Goal: Book appointment/travel/reservation

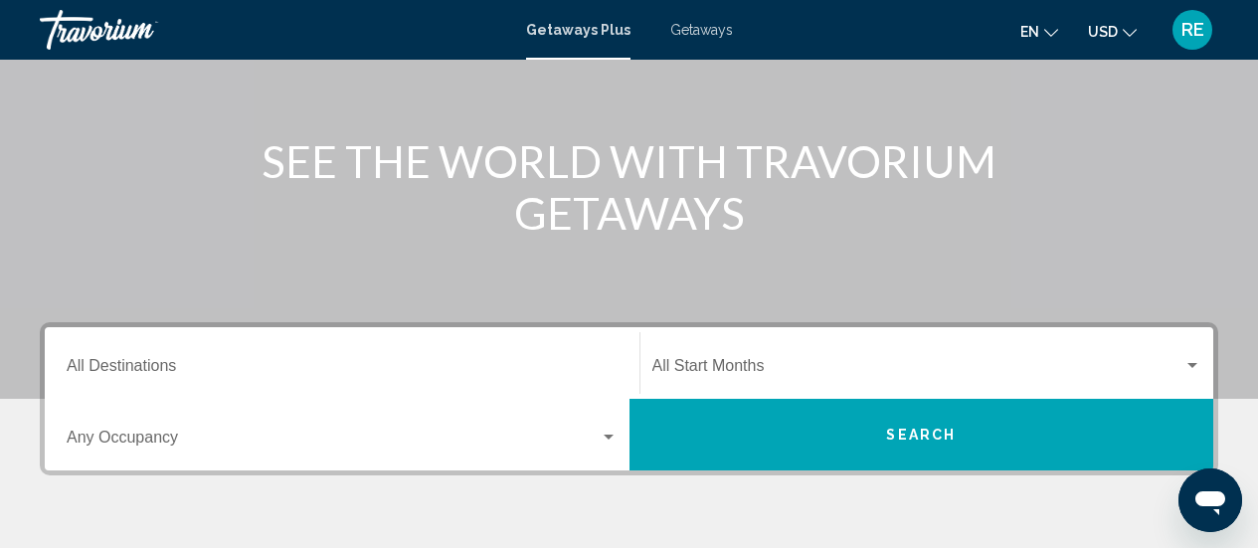
scroll to position [298, 0]
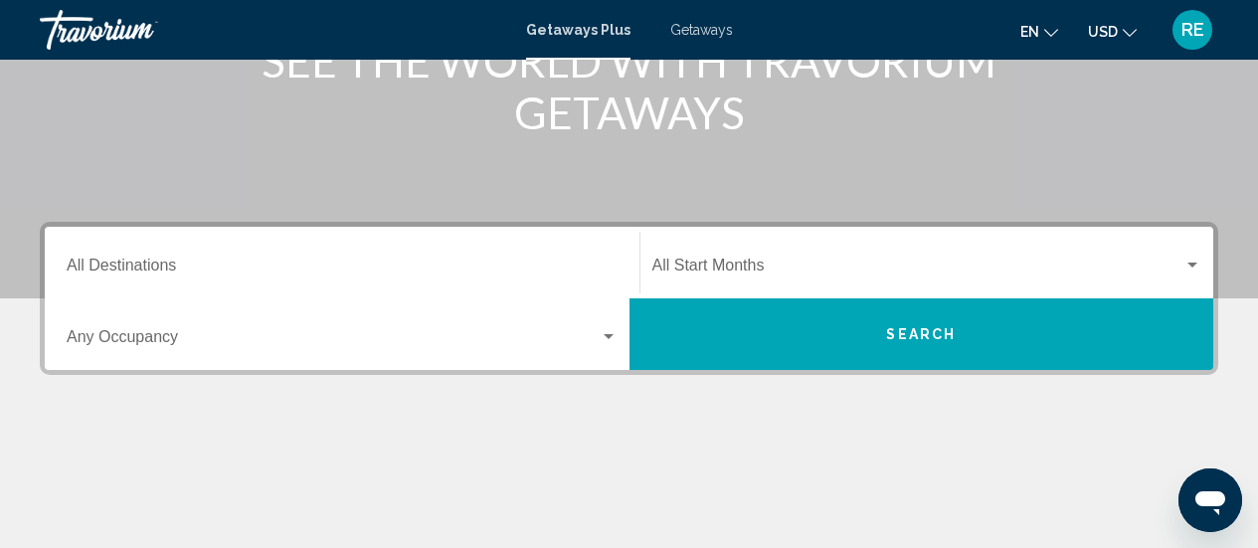
click at [729, 321] on button "Search" at bounding box center [922, 334] width 585 height 72
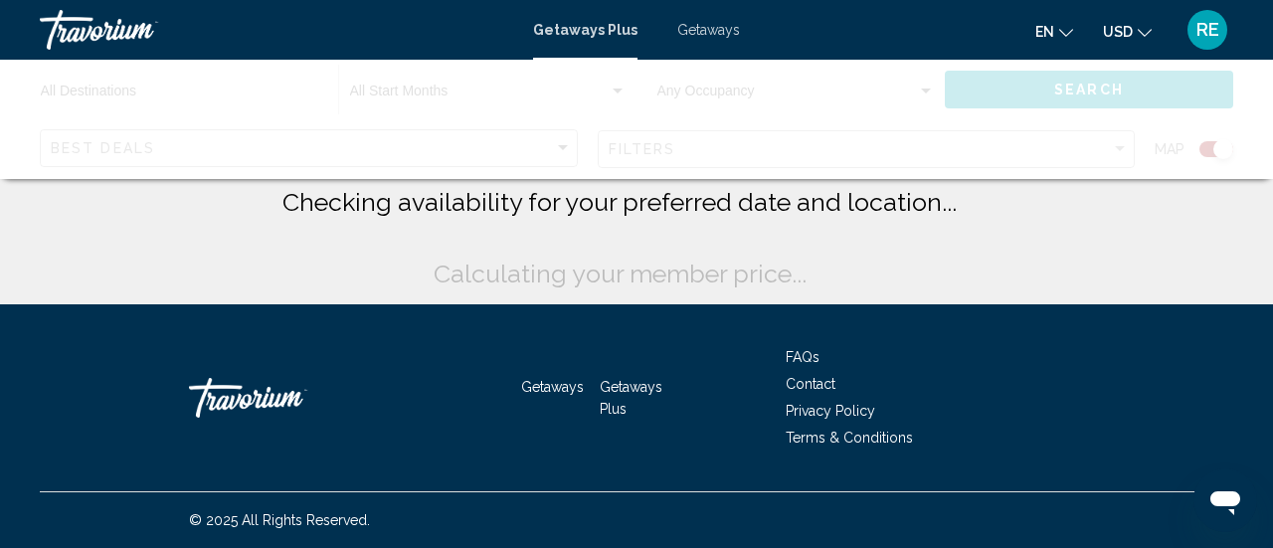
click at [493, 208] on span "Checking availability for your preferred date and location..." at bounding box center [620, 202] width 675 height 30
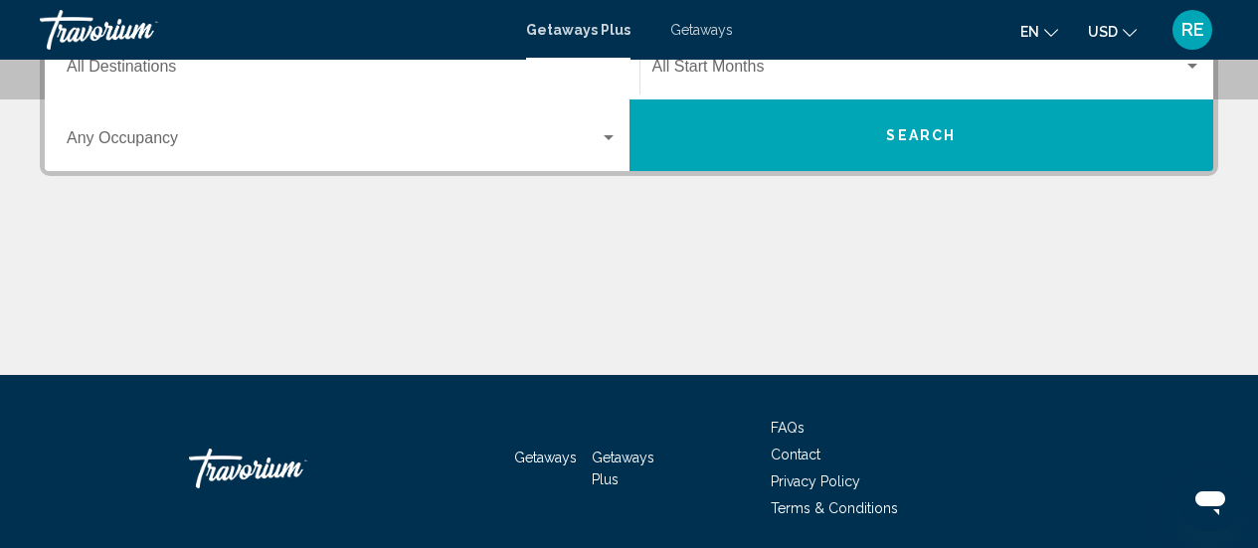
scroll to position [398, 0]
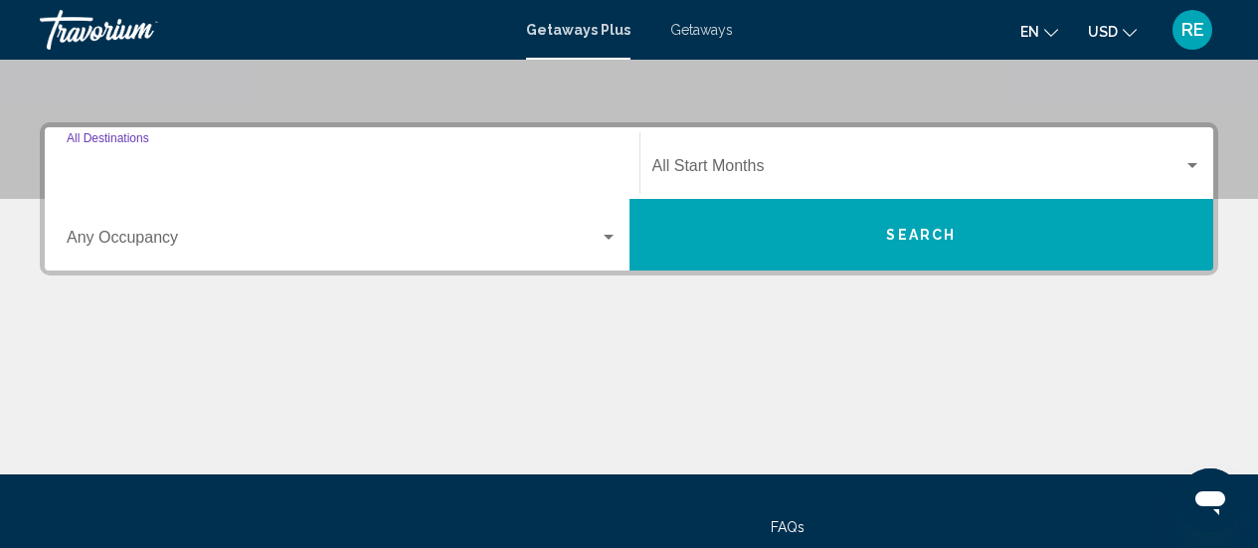
click at [216, 165] on input "Destination All Destinations" at bounding box center [342, 170] width 551 height 18
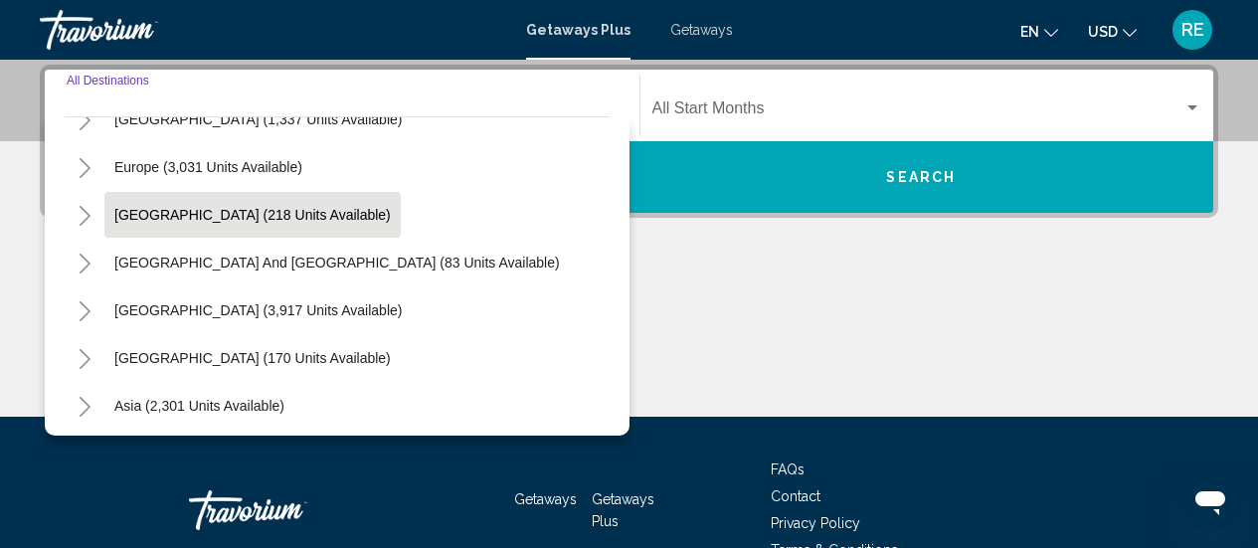
scroll to position [322, 0]
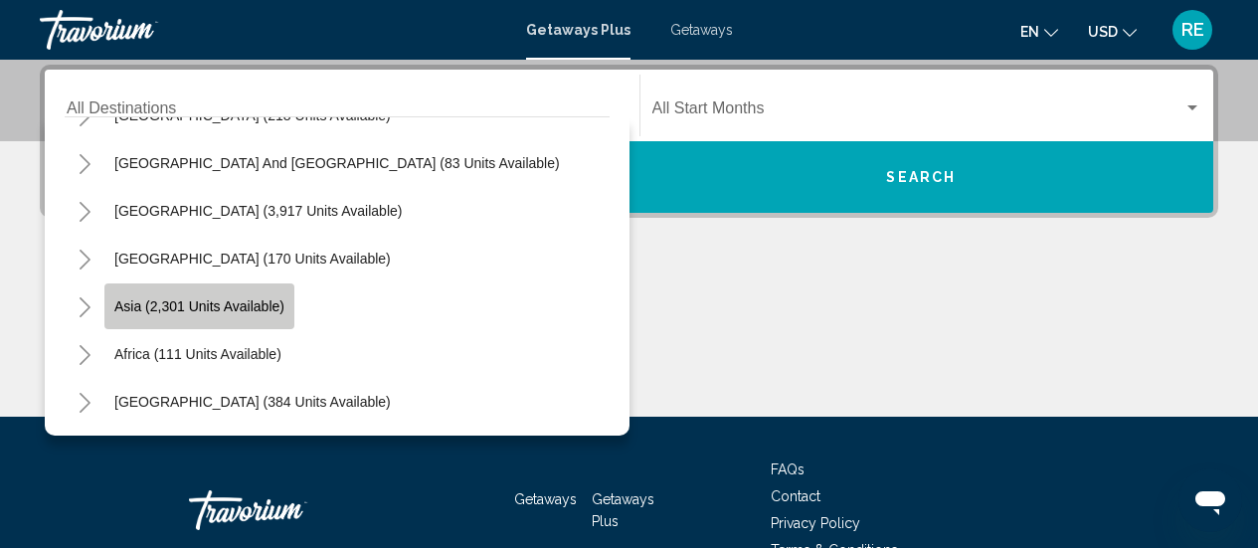
click at [229, 301] on span "Asia (2,301 units available)" at bounding box center [199, 306] width 170 height 16
type input "**********"
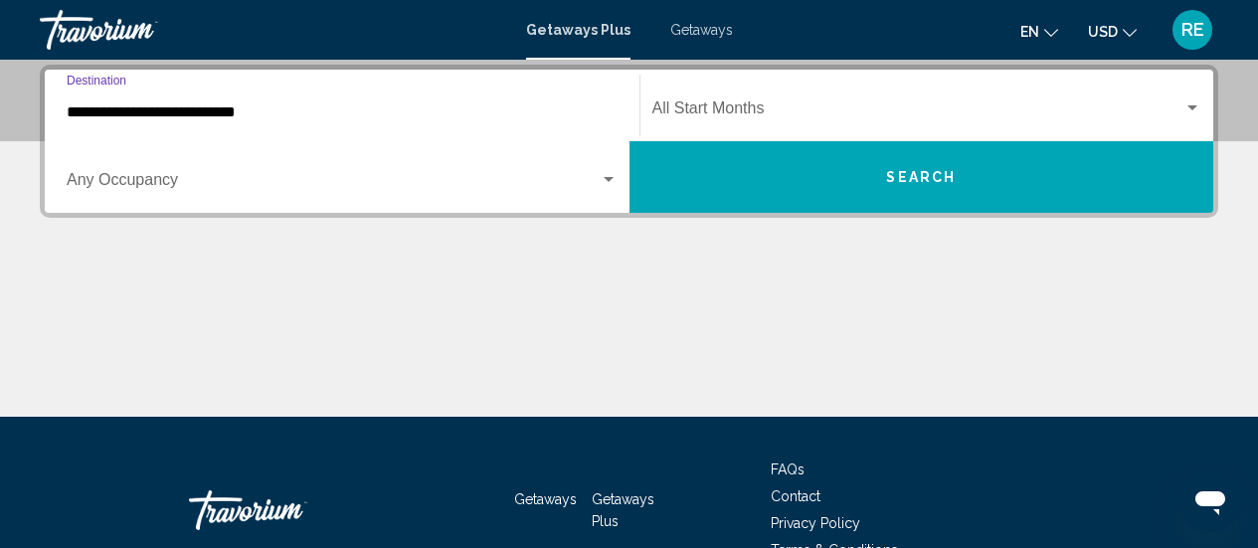
click at [169, 188] on span "Search widget" at bounding box center [333, 184] width 533 height 18
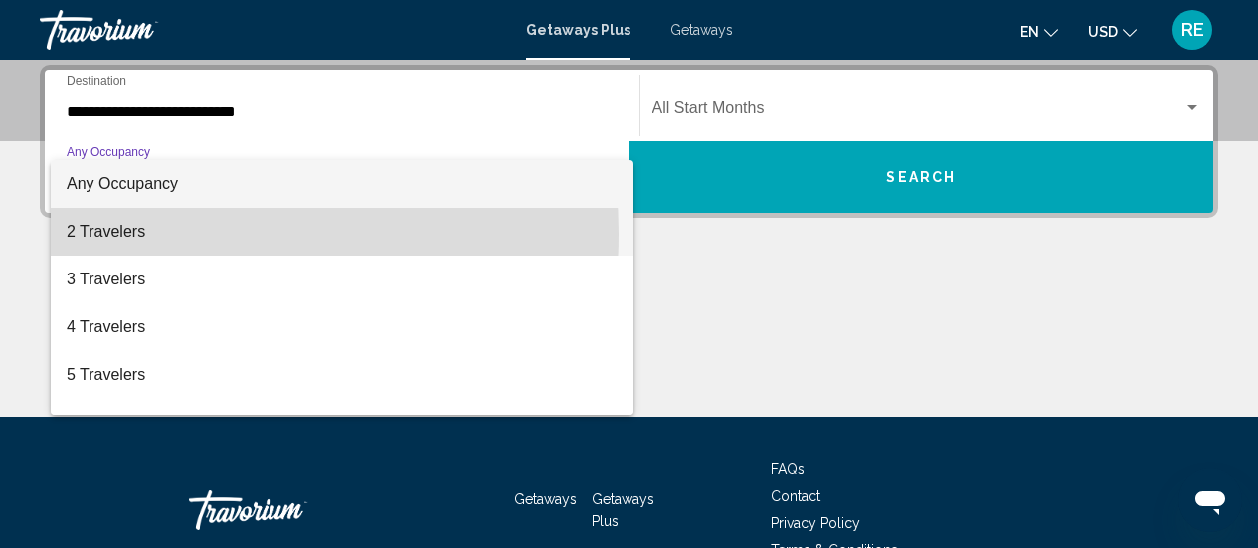
click at [133, 234] on span "2 Travelers" at bounding box center [342, 232] width 551 height 48
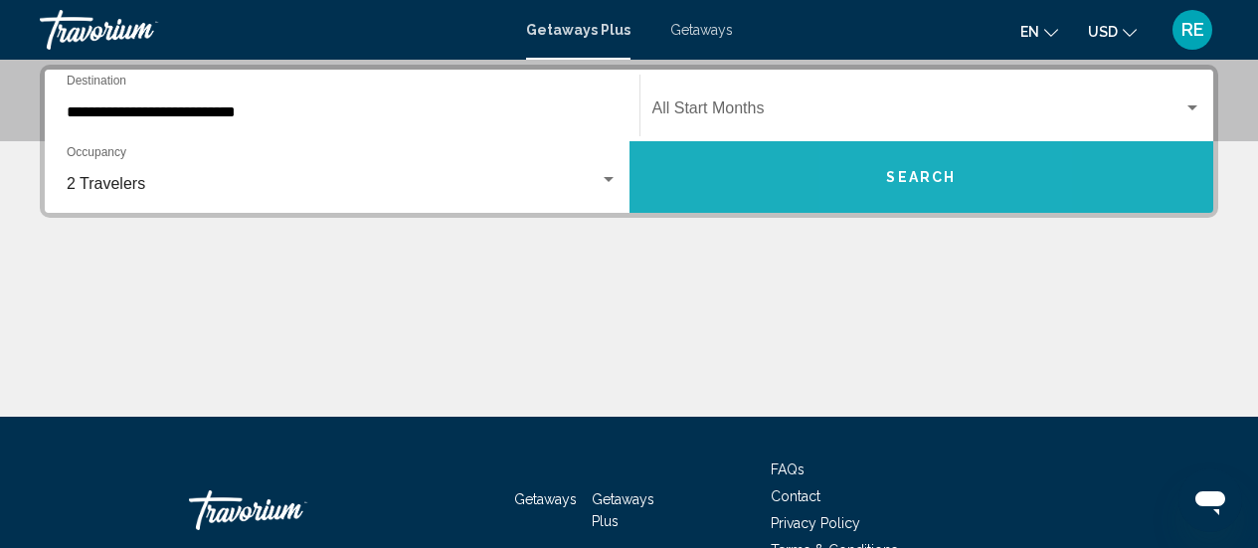
click at [891, 171] on span "Search" at bounding box center [921, 178] width 70 height 16
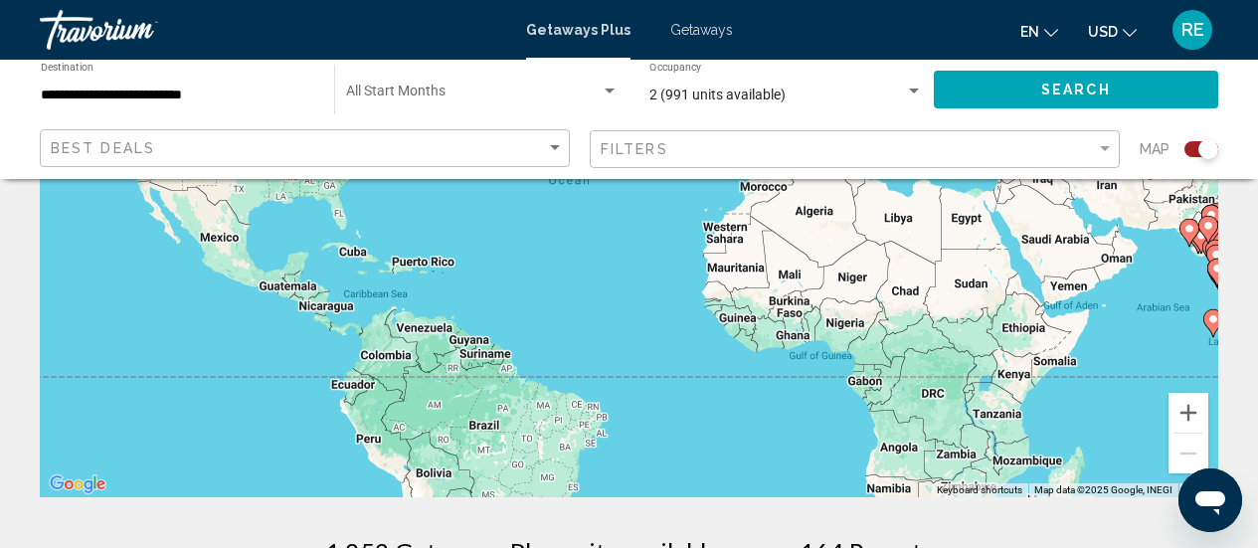
scroll to position [199, 0]
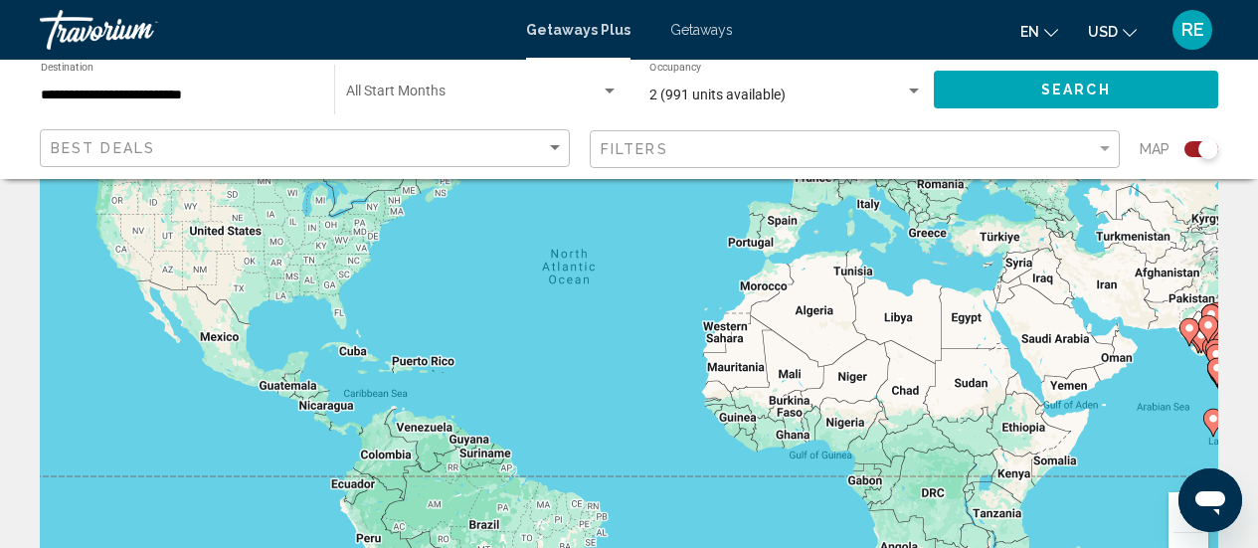
click at [917, 339] on div "To activate drag with keyboard, press Alt + Enter. Once in keyboard drag state,…" at bounding box center [629, 298] width 1179 height 597
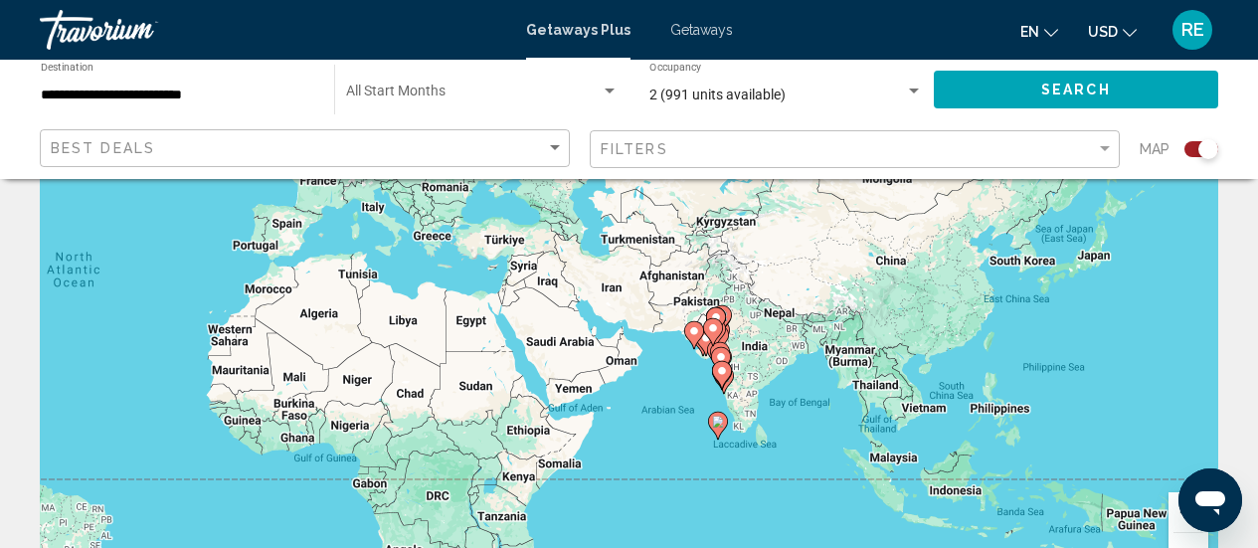
drag, startPoint x: 918, startPoint y: 339, endPoint x: 420, endPoint y: 342, distance: 498.4
click at [420, 342] on div "To activate drag with keyboard, press Alt + Enter. Once in keyboard drag state,…" at bounding box center [629, 298] width 1179 height 597
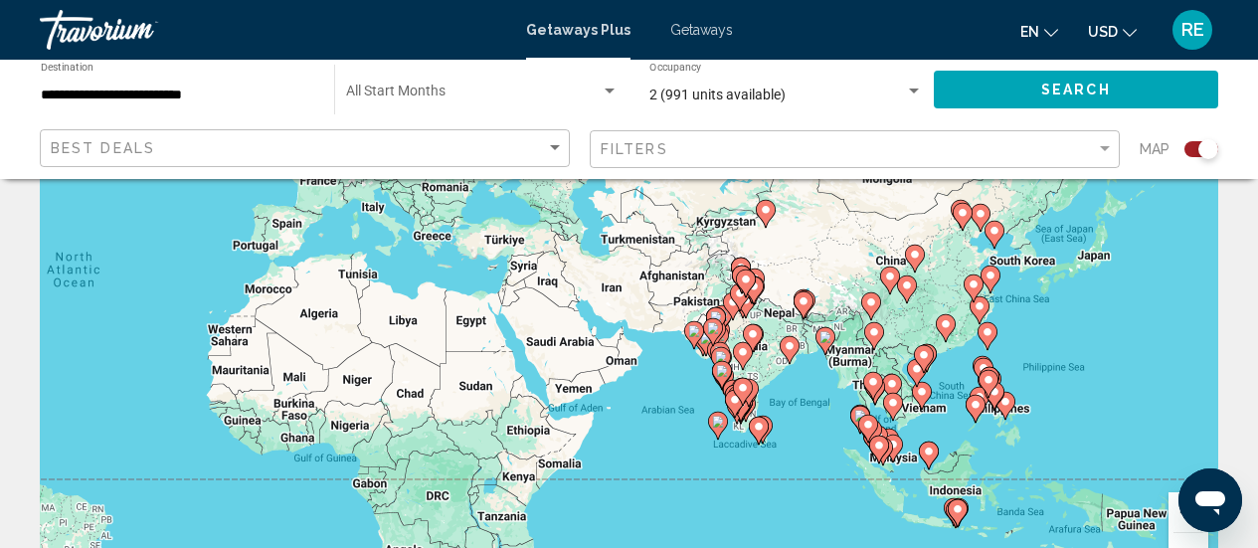
click at [1098, 258] on div "To activate drag with keyboard, press Alt + Enter. Once in keyboard drag state,…" at bounding box center [629, 298] width 1179 height 597
click at [1095, 259] on div "To activate drag with keyboard, press Alt + Enter. Once in keyboard drag state,…" at bounding box center [629, 298] width 1179 height 597
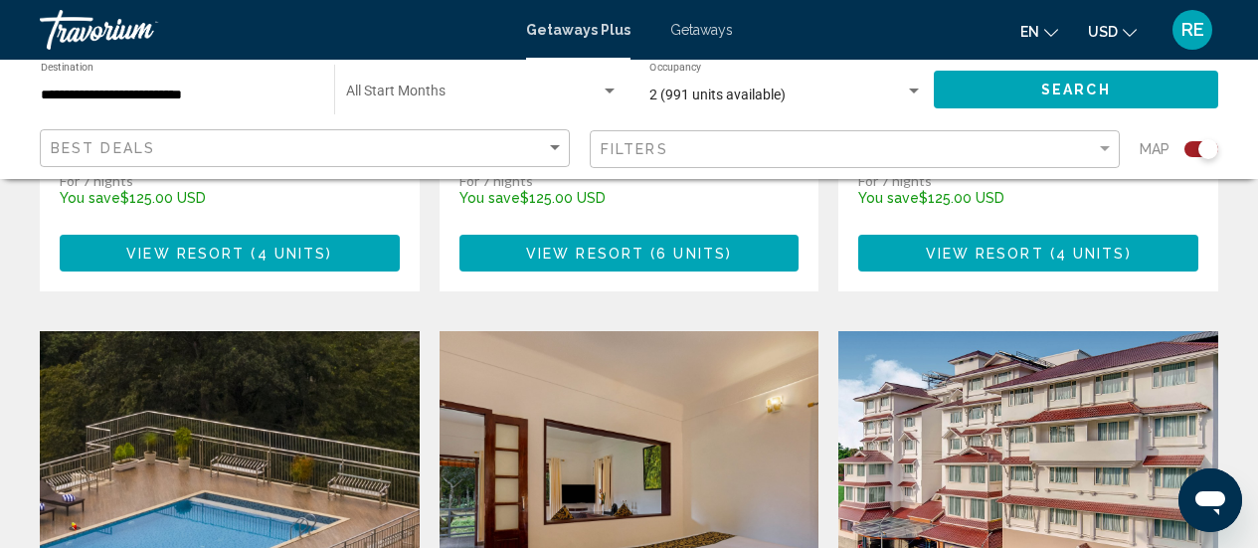
scroll to position [1212, 0]
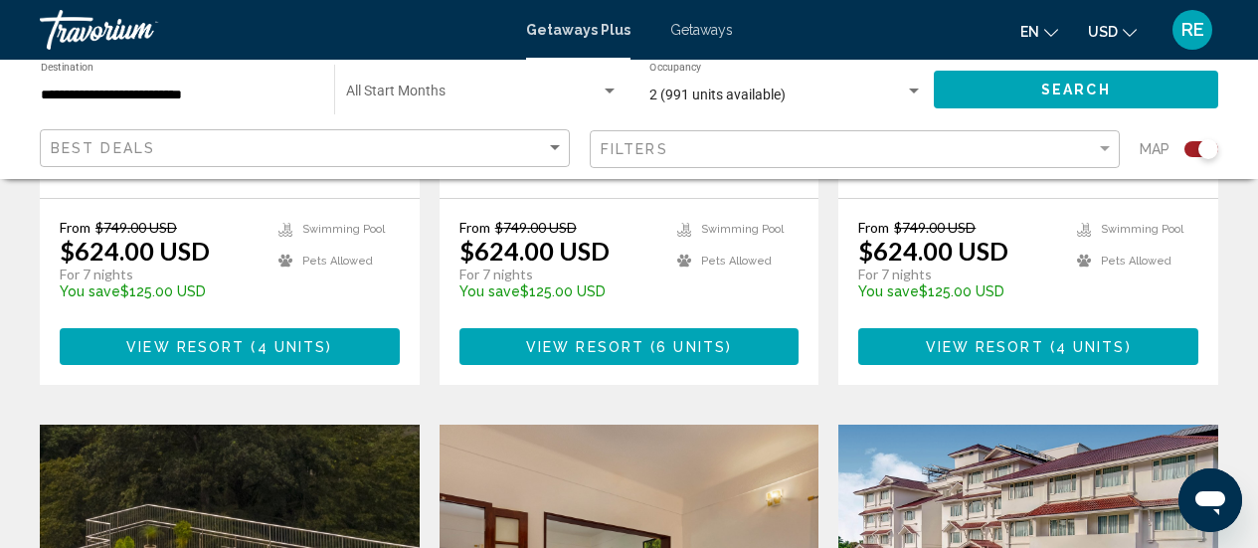
click at [1004, 87] on button "Search" at bounding box center [1076, 89] width 285 height 37
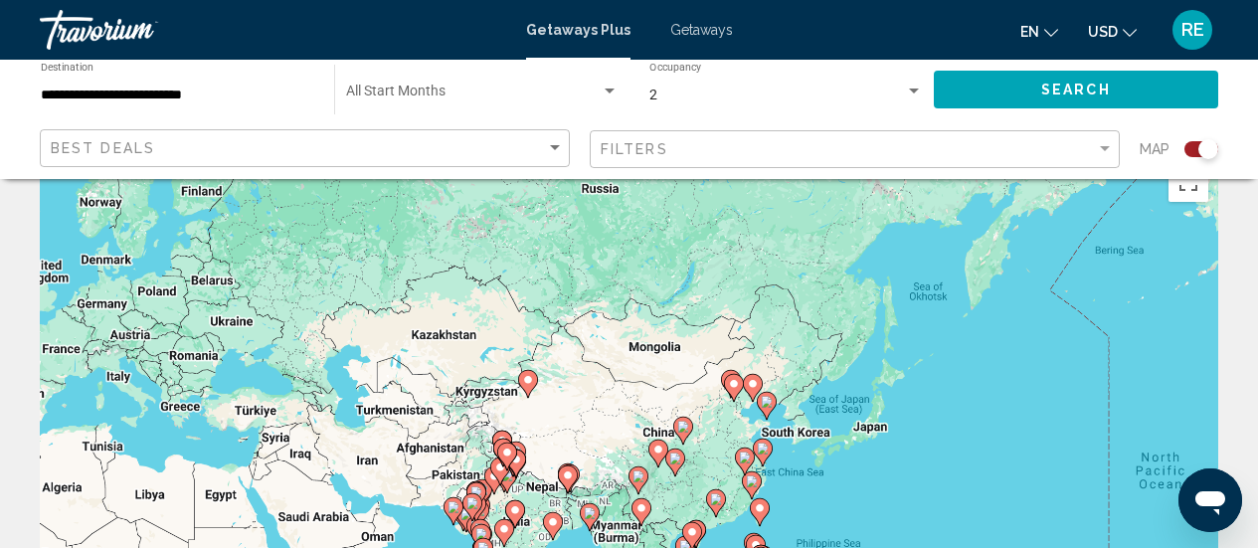
scroll to position [0, 0]
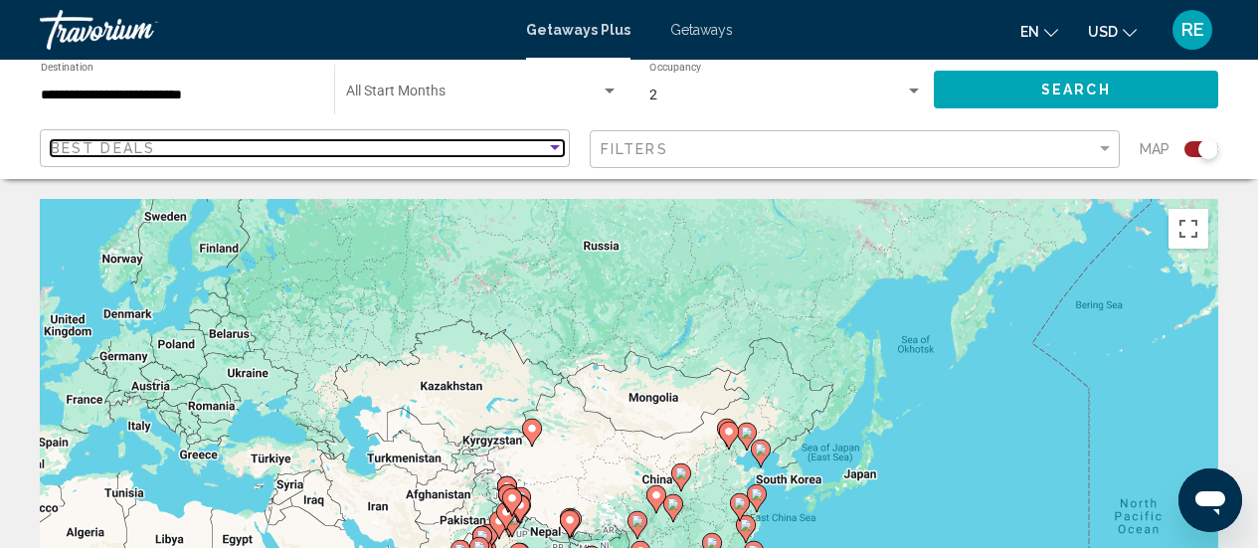
click at [250, 142] on div "Best Deals" at bounding box center [298, 148] width 495 height 16
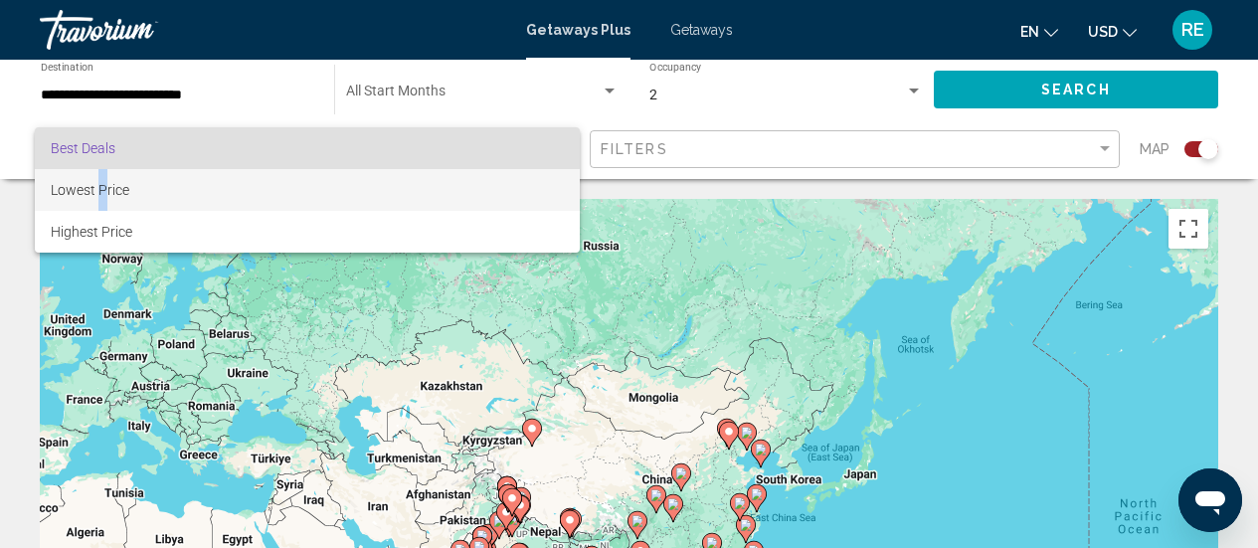
click at [103, 188] on span "Lowest Price" at bounding box center [90, 190] width 79 height 16
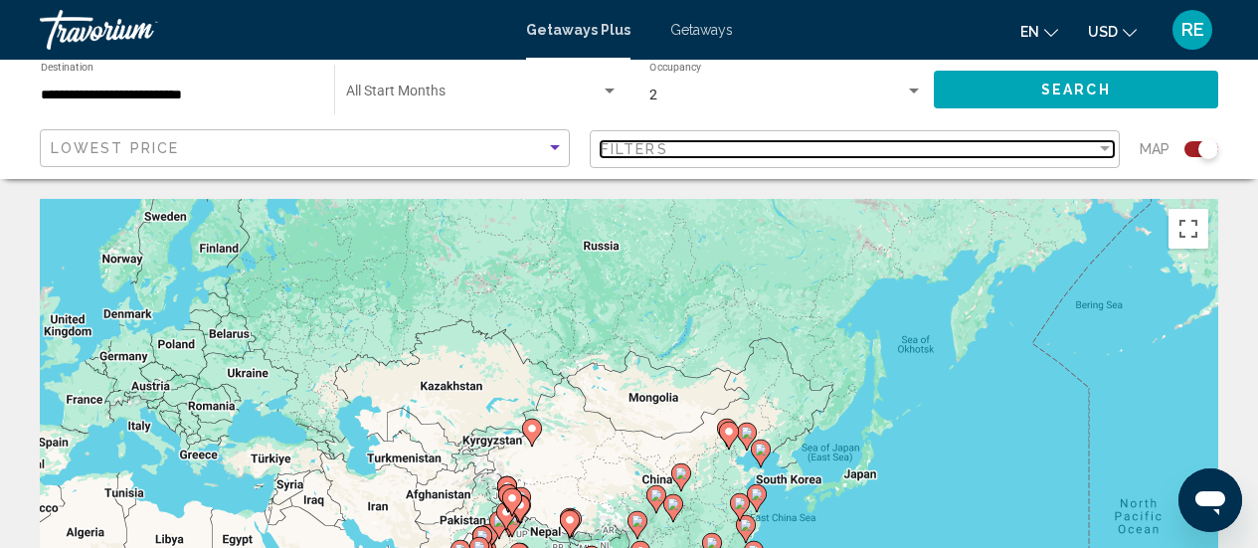
click at [756, 149] on div "Filters" at bounding box center [848, 149] width 495 height 16
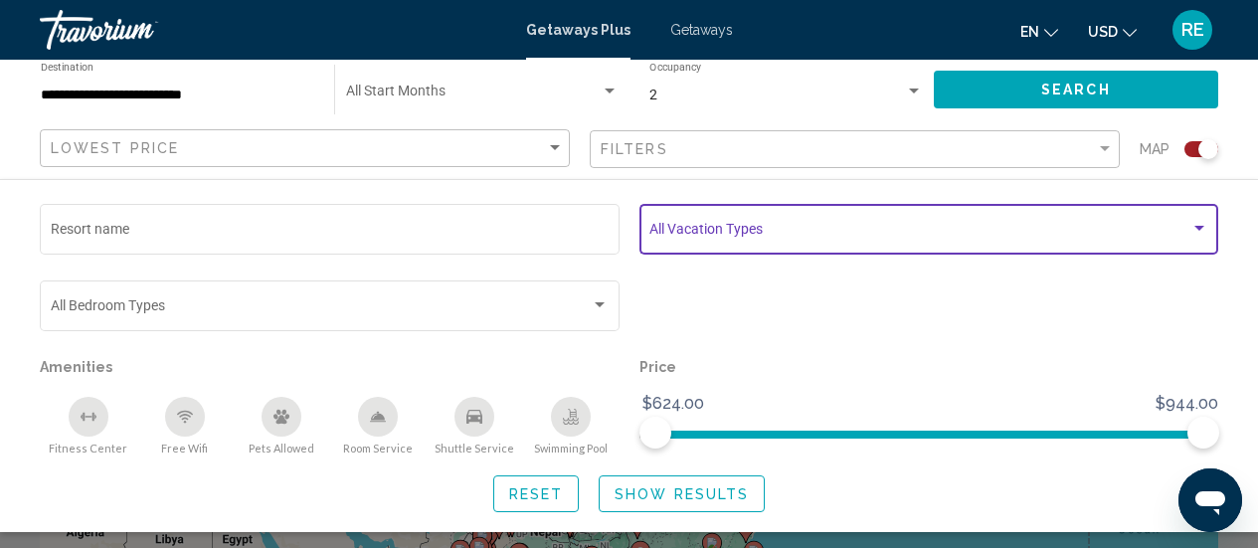
click at [792, 237] on span "Search widget" at bounding box center [920, 233] width 541 height 16
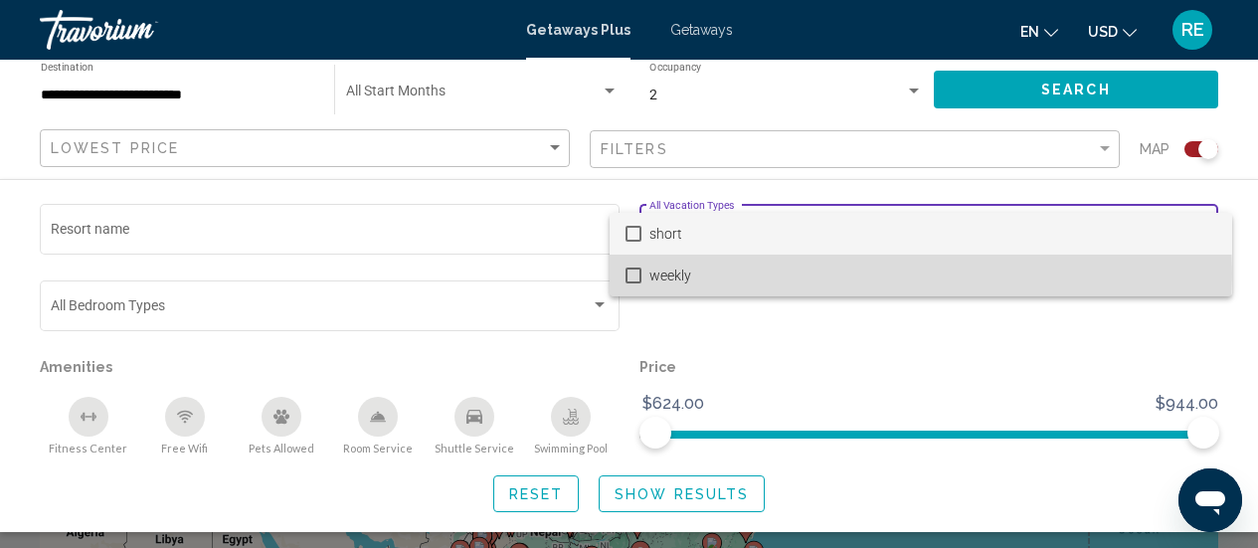
click at [636, 273] on mat-pseudo-checkbox at bounding box center [634, 276] width 16 height 16
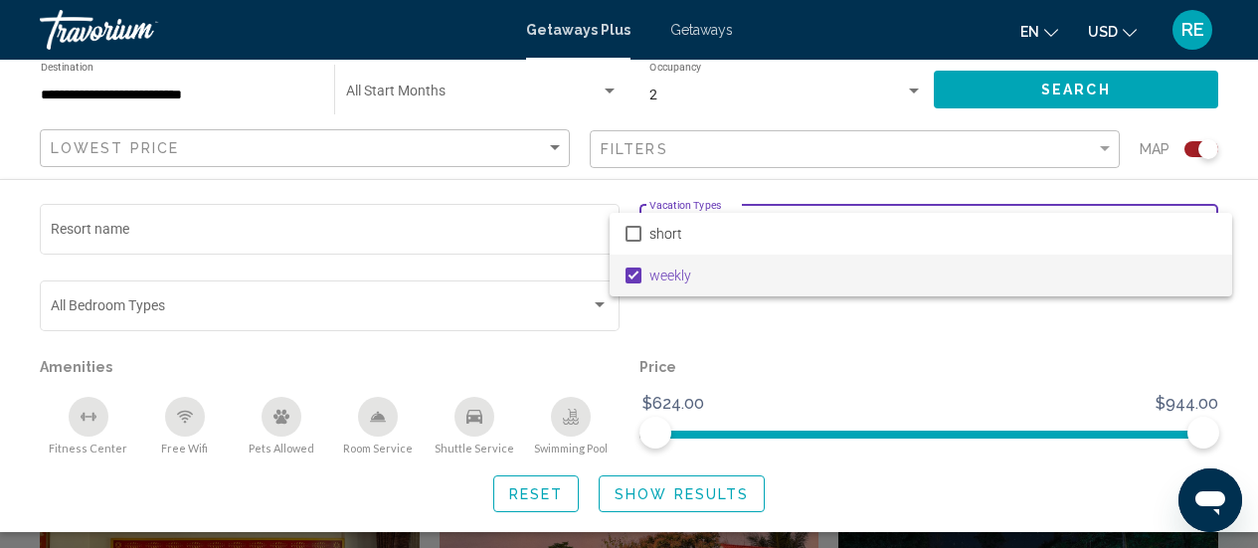
scroll to position [497, 0]
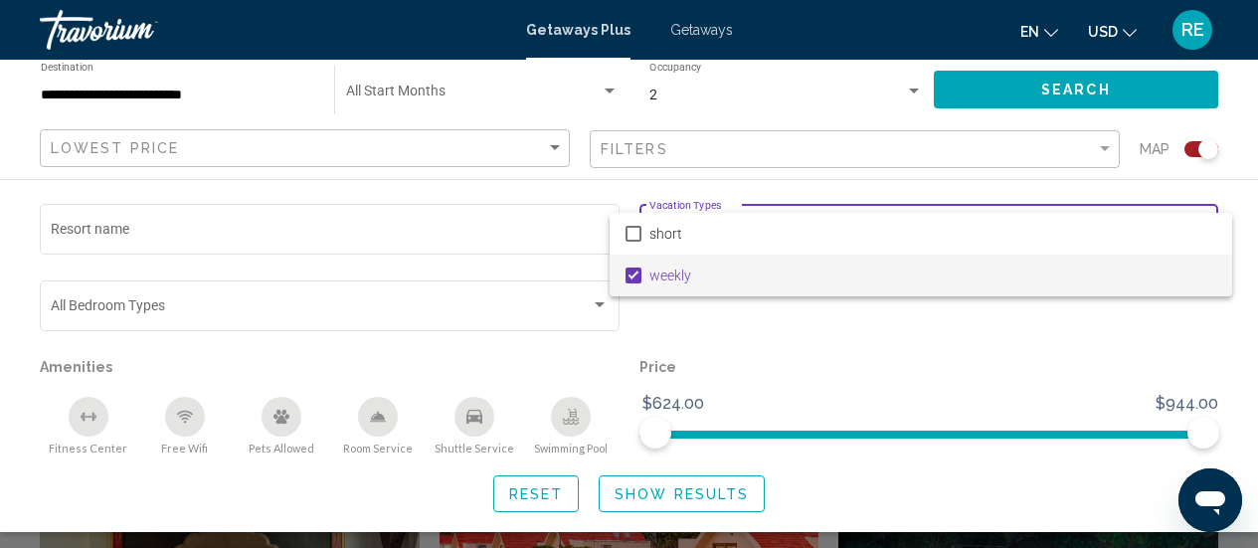
click at [115, 308] on div at bounding box center [629, 274] width 1258 height 548
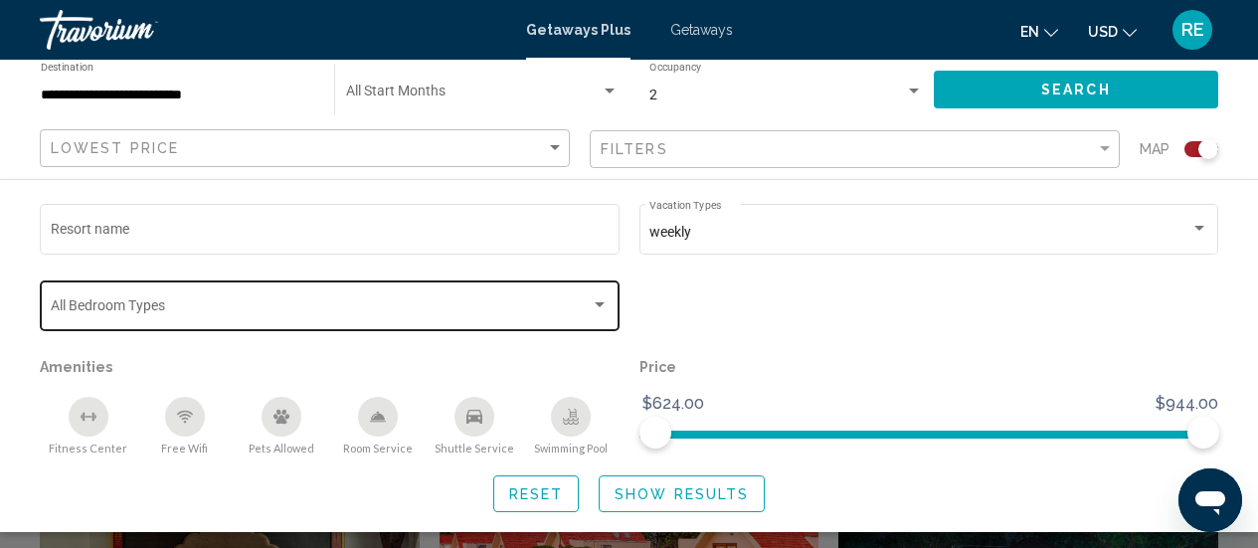
click at [601, 303] on div "Search widget" at bounding box center [600, 305] width 18 height 16
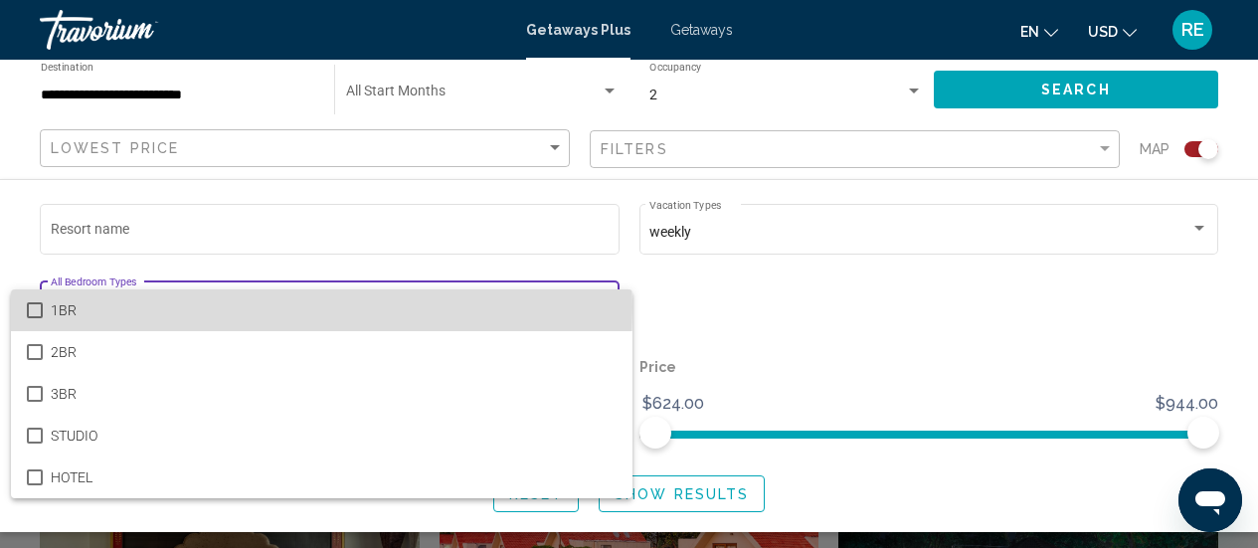
click at [32, 307] on mat-pseudo-checkbox at bounding box center [35, 310] width 16 height 16
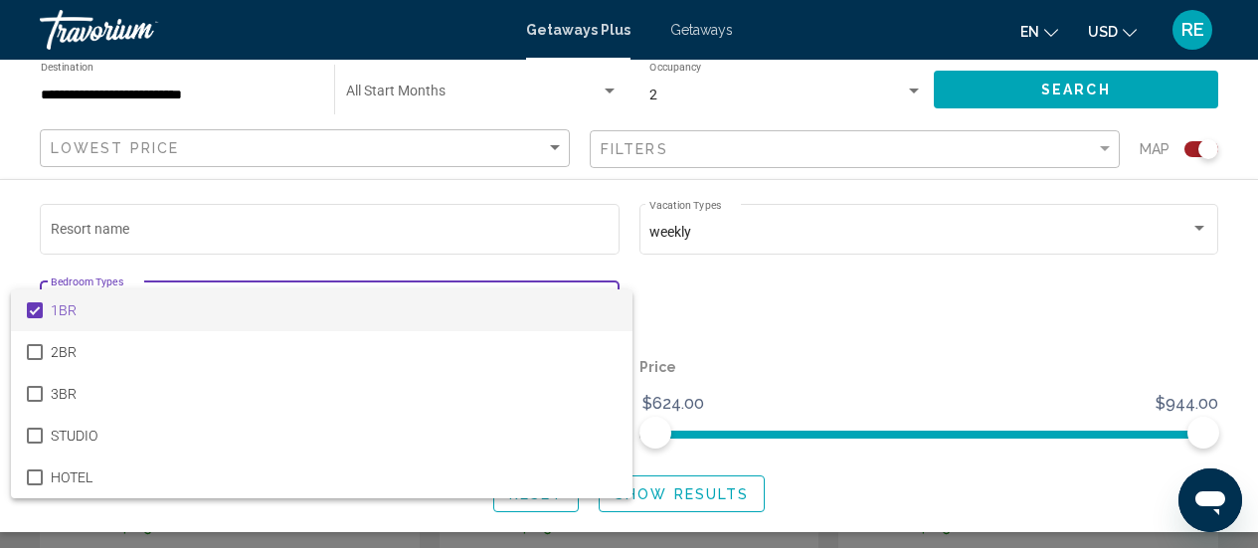
scroll to position [995, 0]
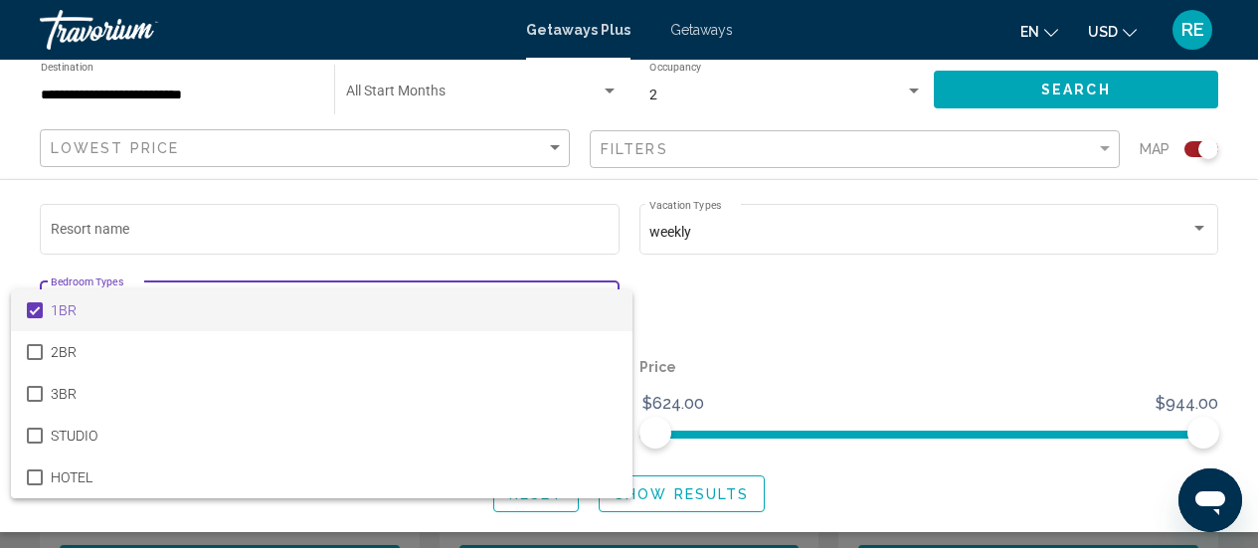
click at [555, 216] on div at bounding box center [629, 274] width 1258 height 548
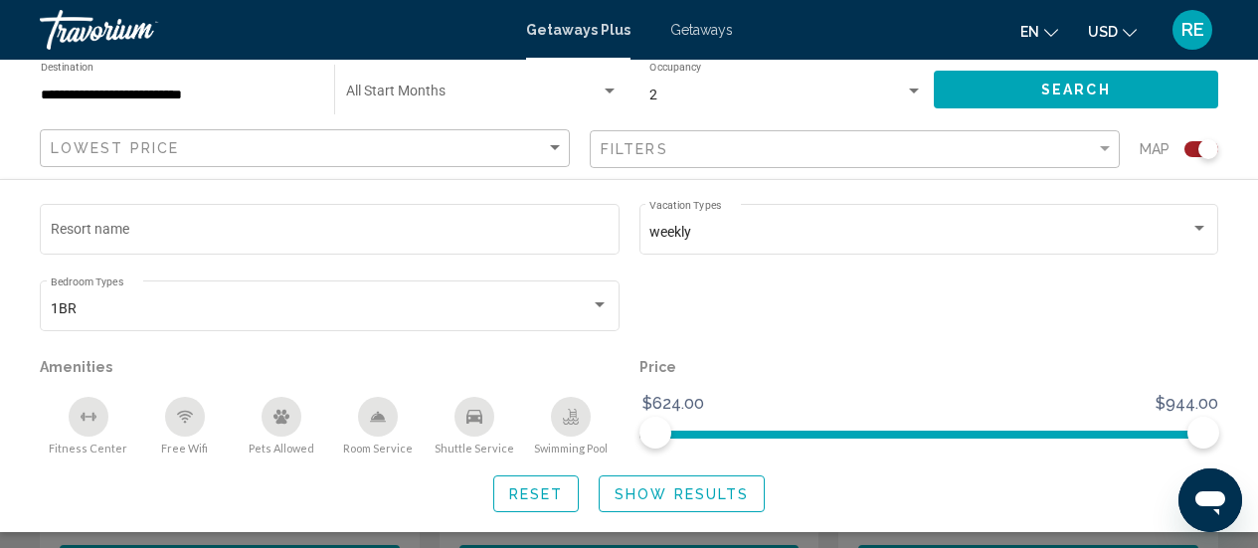
click at [192, 378] on p "Amenities" at bounding box center [330, 367] width 580 height 28
click at [502, 378] on p "Amenities" at bounding box center [330, 367] width 580 height 28
click at [71, 369] on p "Amenities" at bounding box center [330, 367] width 580 height 28
drag, startPoint x: 113, startPoint y: 368, endPoint x: 126, endPoint y: 367, distance: 13.0
click at [124, 366] on p "Amenities" at bounding box center [330, 367] width 580 height 28
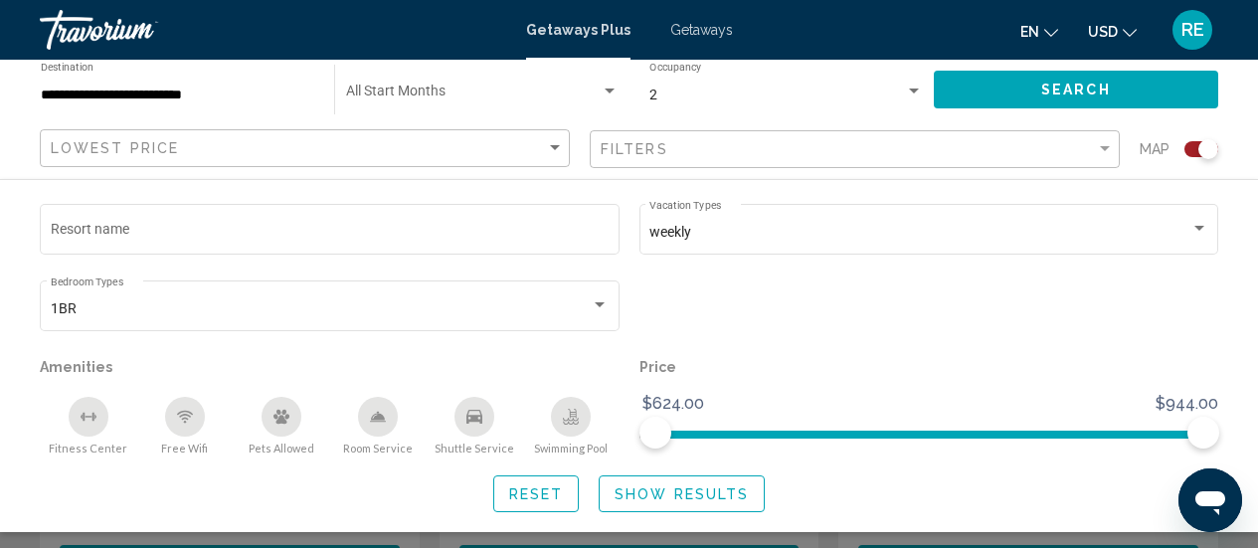
click at [129, 365] on p "Amenities" at bounding box center [330, 367] width 580 height 28
drag, startPoint x: 149, startPoint y: 369, endPoint x: 163, endPoint y: 371, distance: 14.1
click at [157, 370] on p "Amenities" at bounding box center [330, 367] width 580 height 28
click at [198, 371] on p "Amenities" at bounding box center [330, 367] width 580 height 28
drag, startPoint x: 215, startPoint y: 369, endPoint x: 236, endPoint y: 368, distance: 20.9
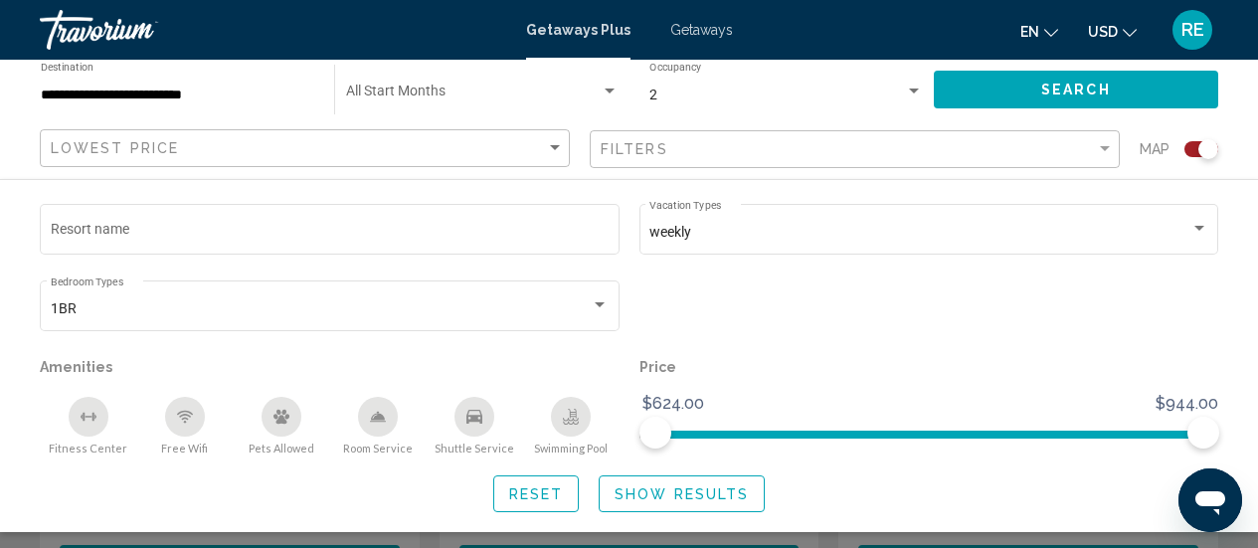
click at [234, 368] on p "Amenities" at bounding box center [330, 367] width 580 height 28
click at [251, 367] on p "Amenities" at bounding box center [330, 367] width 580 height 28
click at [1070, 97] on span "Search" at bounding box center [1077, 91] width 70 height 16
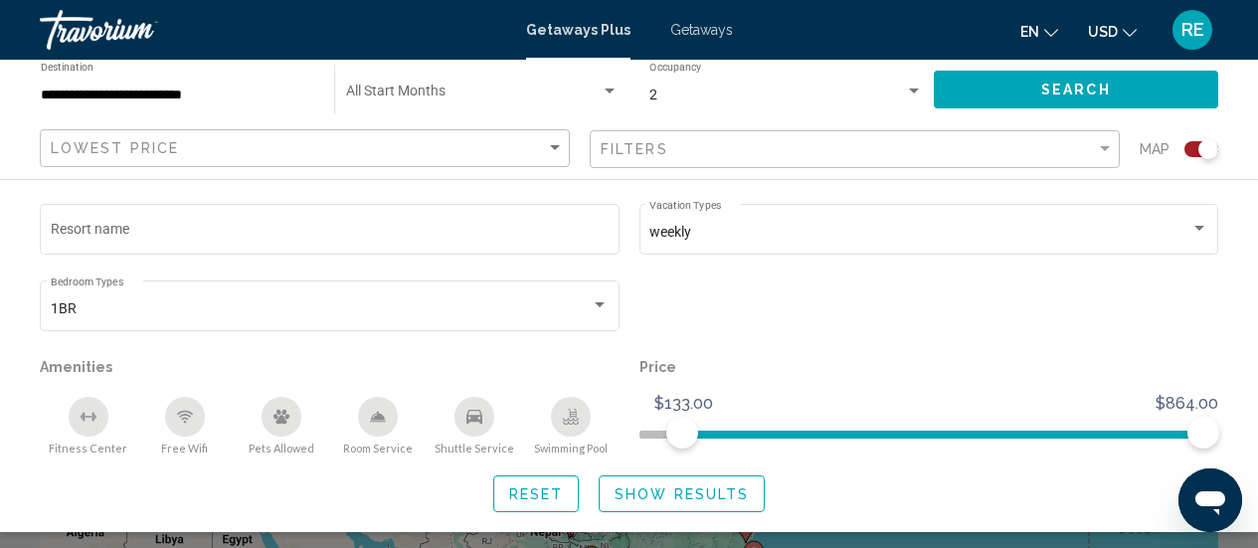
click at [668, 506] on button "Show Results" at bounding box center [682, 494] width 166 height 37
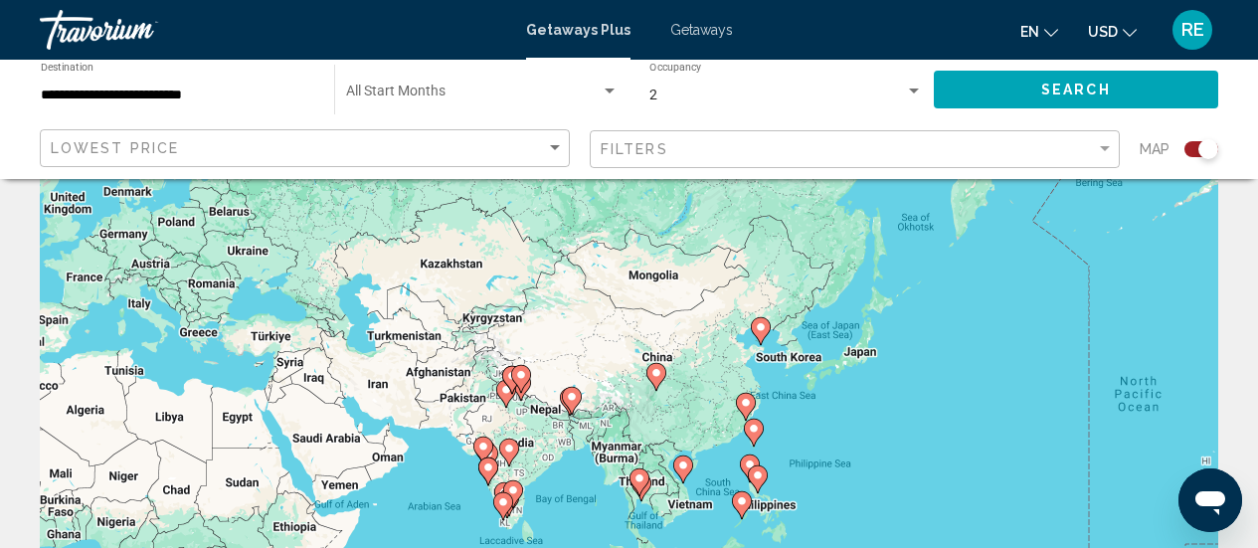
scroll to position [199, 0]
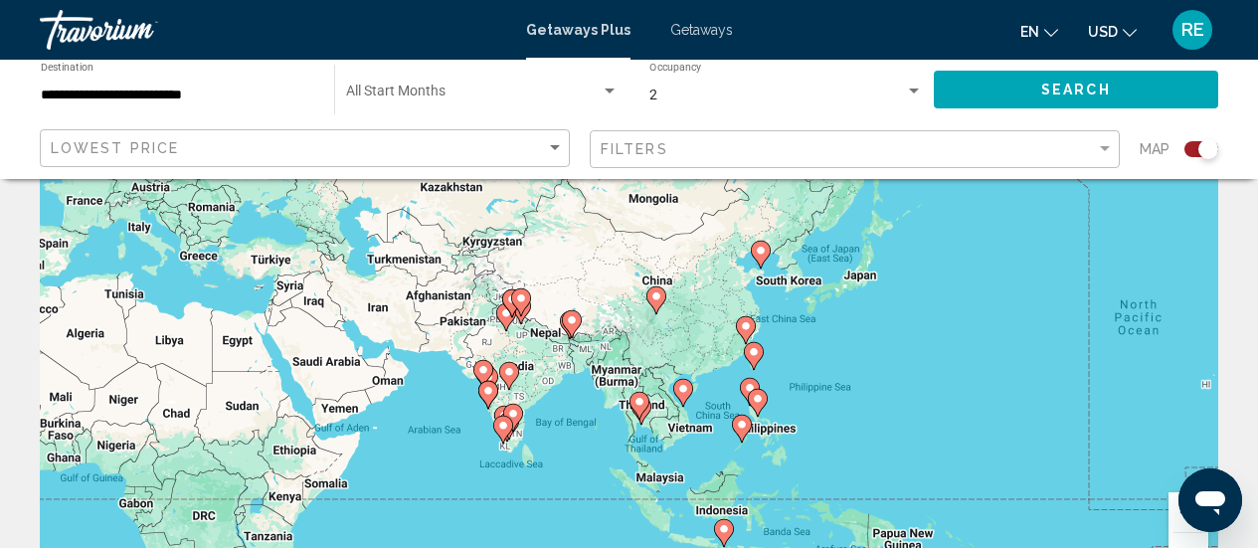
click at [654, 291] on image "Main content" at bounding box center [657, 296] width 12 height 12
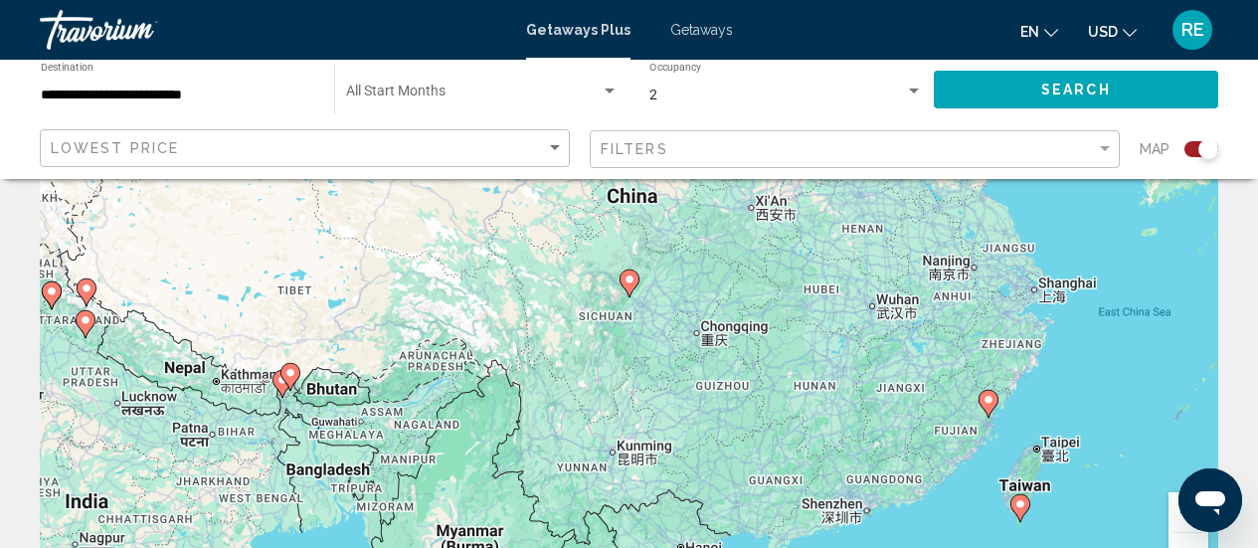
click at [627, 278] on image "Main content" at bounding box center [630, 280] width 12 height 12
type input "**********"
click at [627, 278] on image "Main content" at bounding box center [630, 280] width 12 height 12
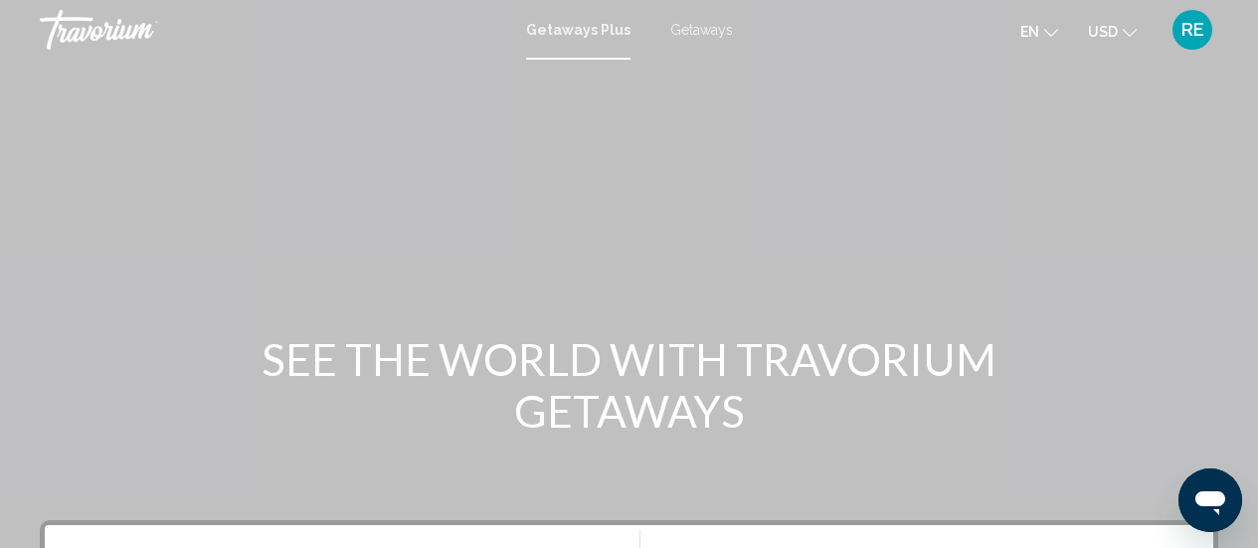
click at [692, 27] on span "Getaways" at bounding box center [702, 30] width 63 height 16
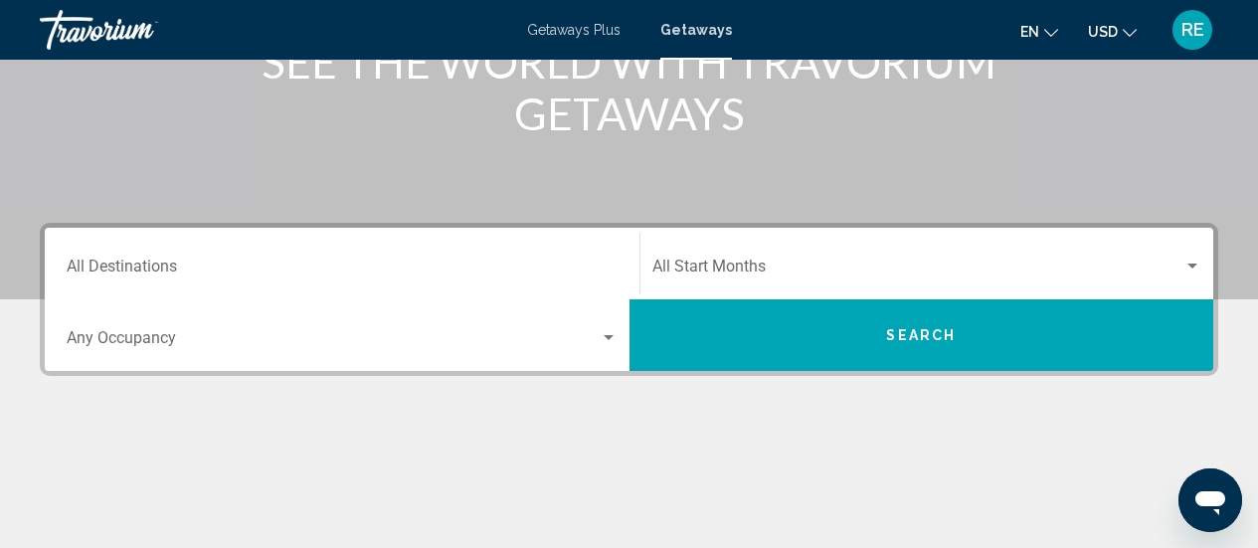
scroll to position [298, 0]
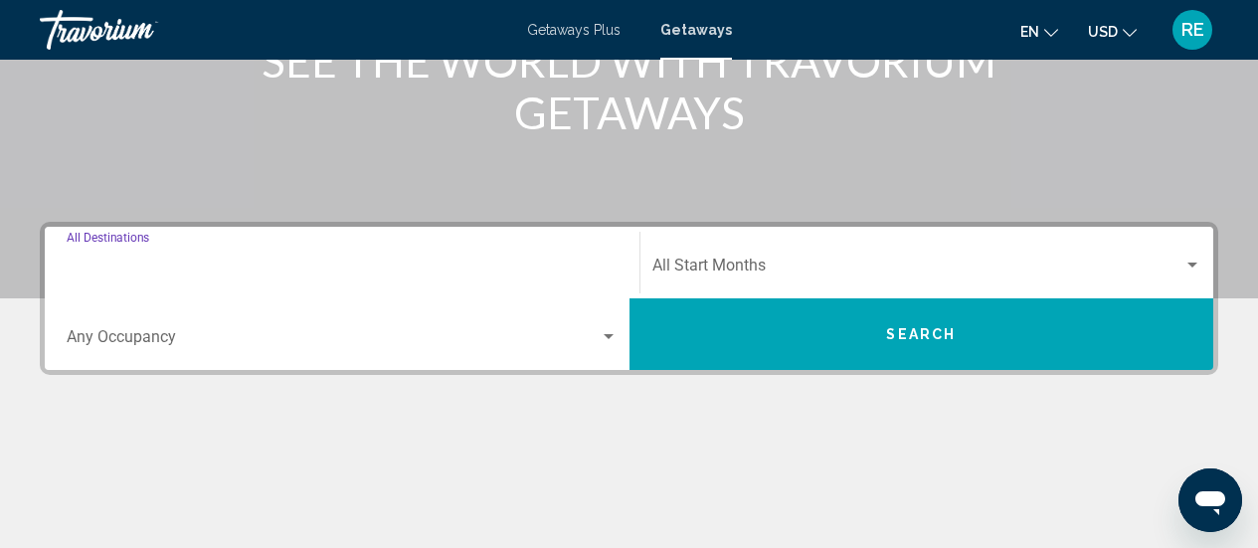
click at [292, 268] on input "Destination All Destinations" at bounding box center [342, 270] width 551 height 18
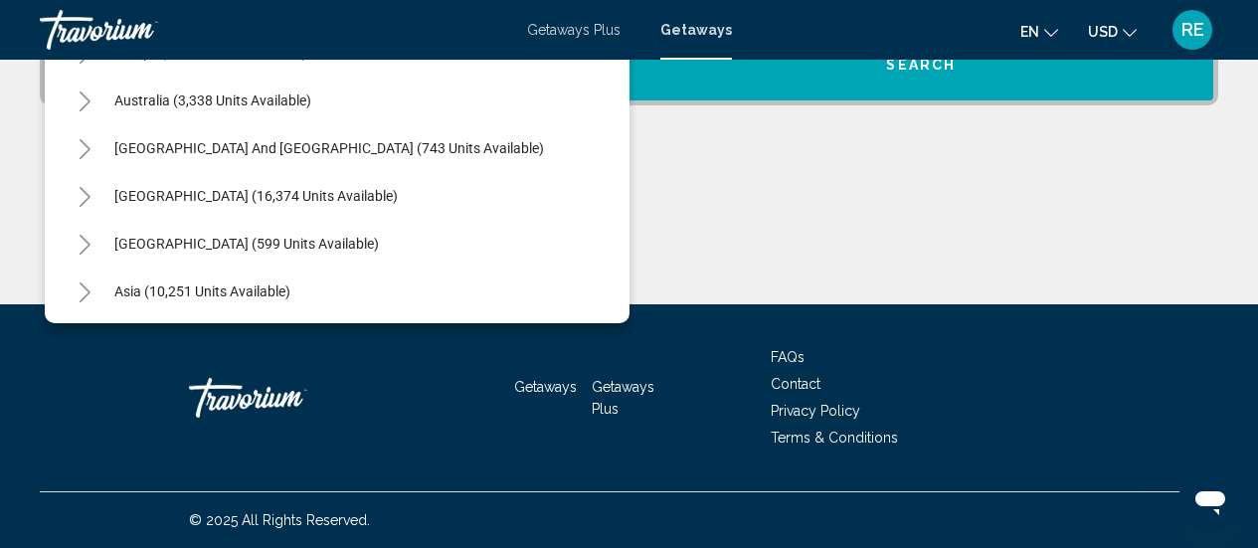
scroll to position [223, 0]
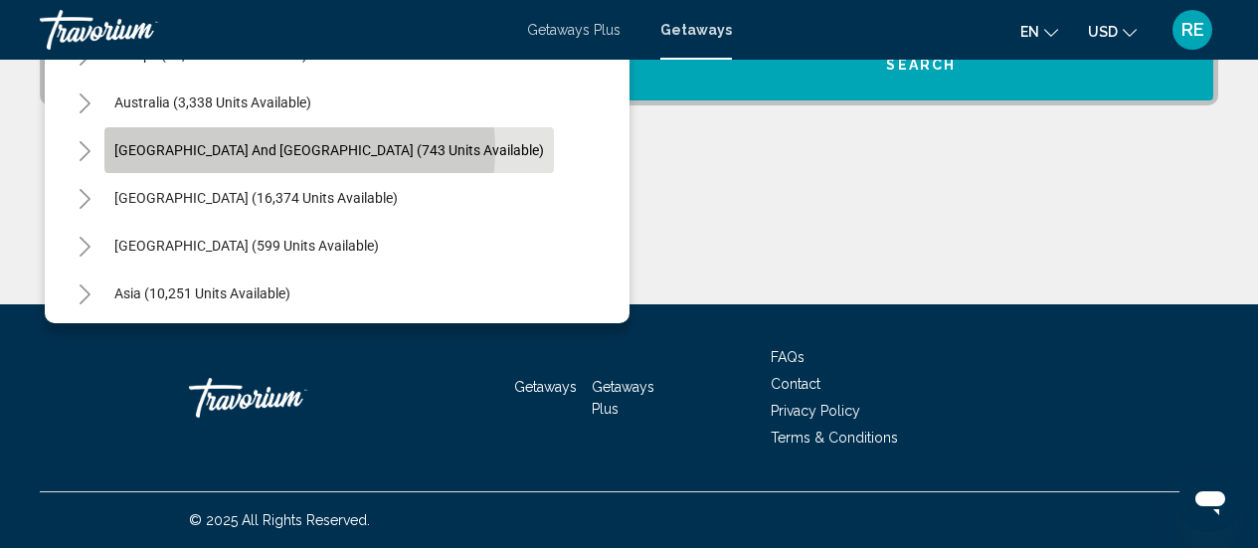
click at [299, 149] on span "[GEOGRAPHIC_DATA] and [GEOGRAPHIC_DATA] (743 units available)" at bounding box center [329, 150] width 430 height 16
type input "**********"
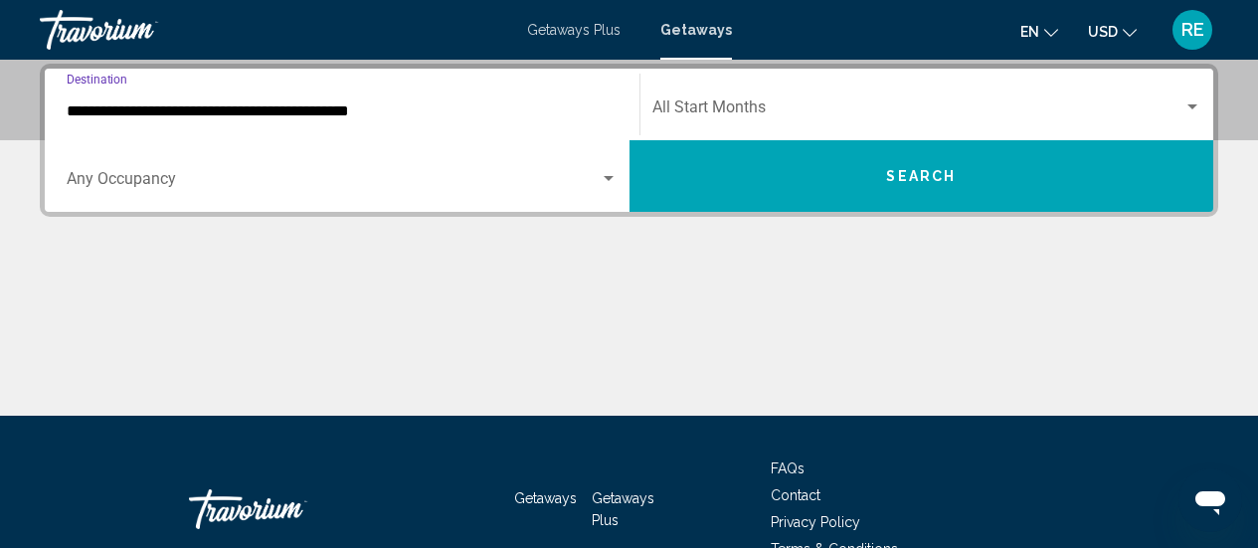
scroll to position [456, 0]
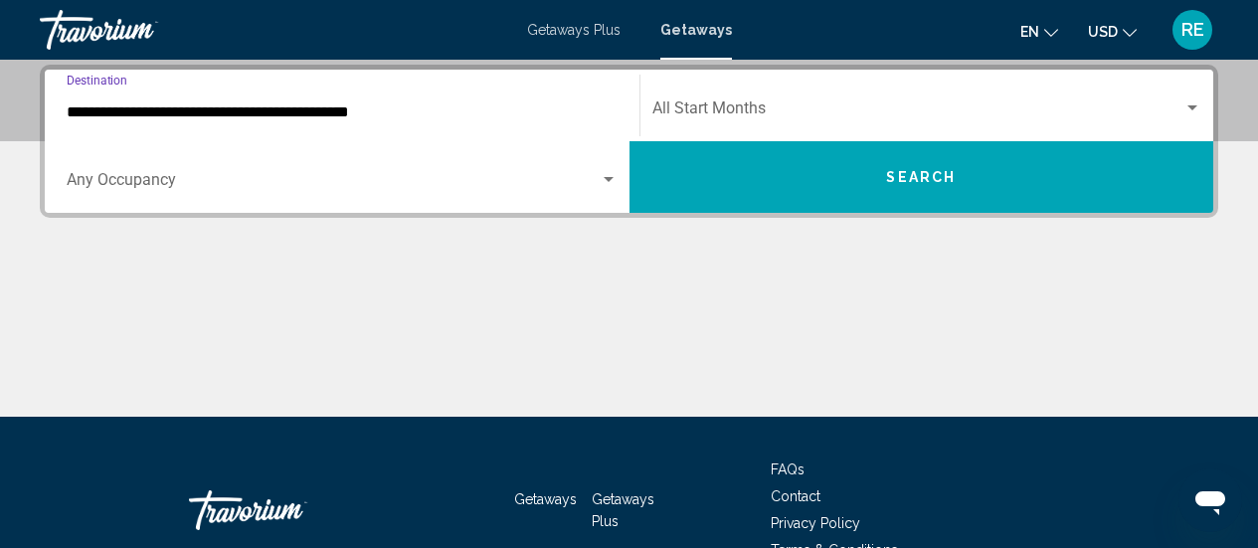
click at [610, 178] on div "Search widget" at bounding box center [609, 179] width 10 height 5
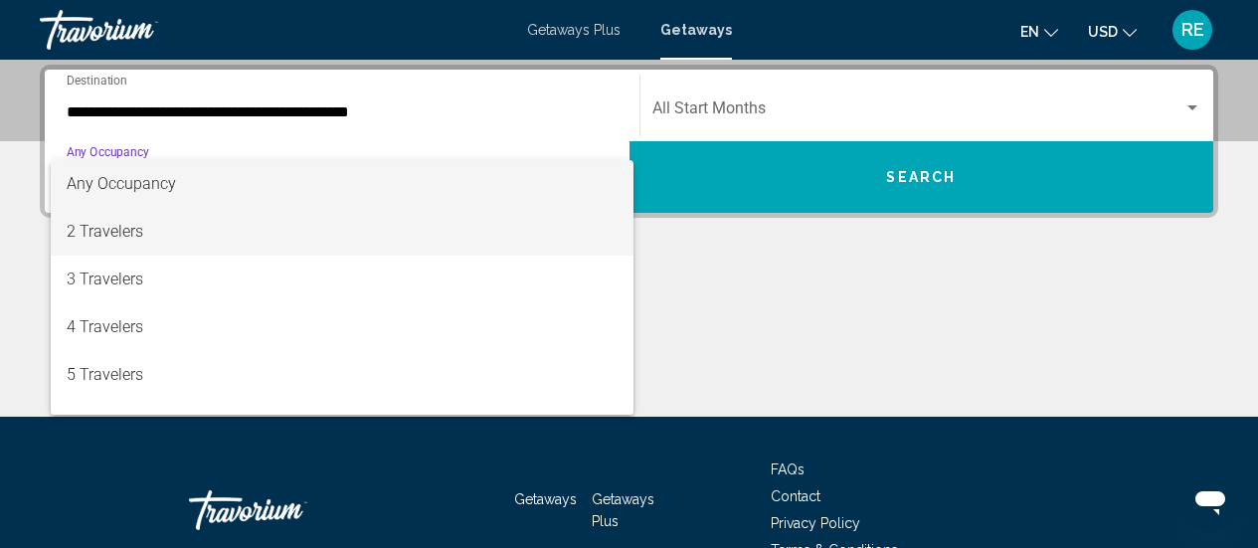
click at [140, 227] on span "2 Travelers" at bounding box center [342, 232] width 551 height 48
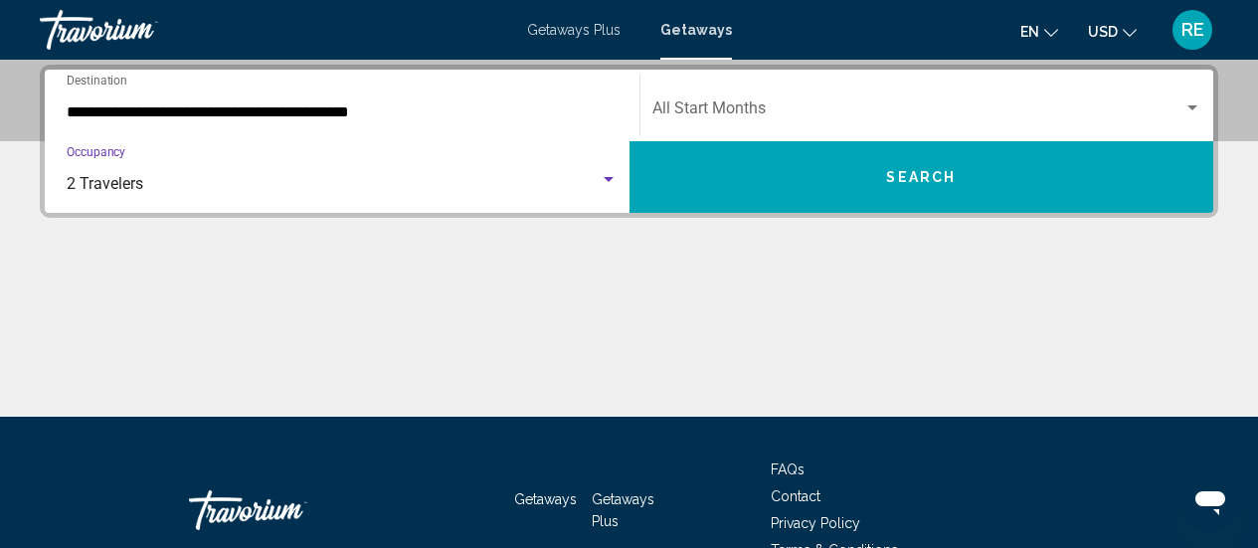
click at [848, 193] on button "Search" at bounding box center [922, 177] width 585 height 72
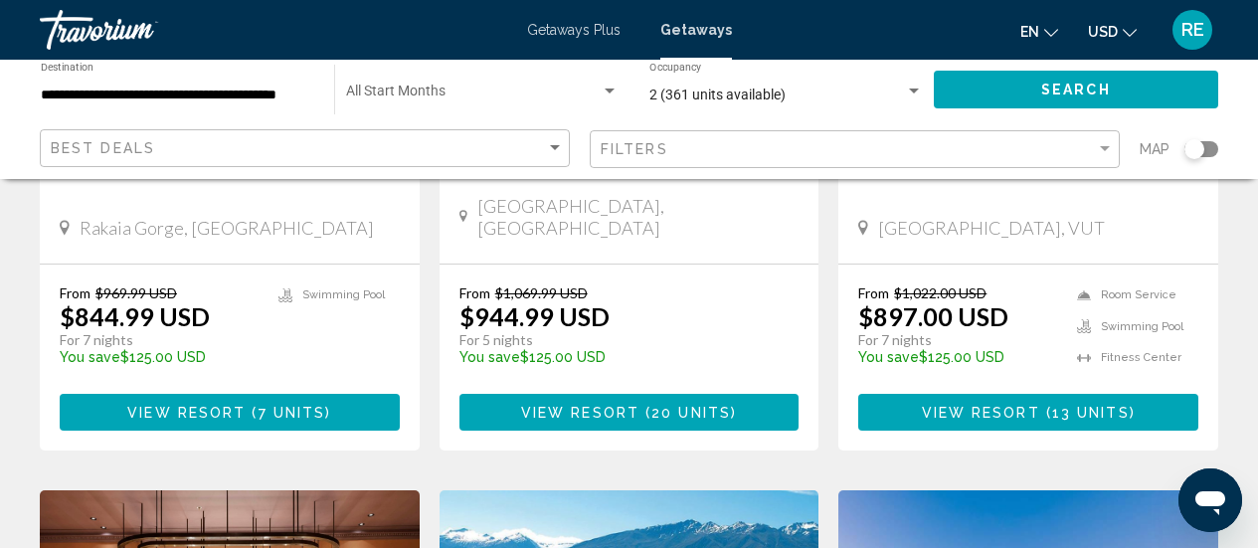
scroll to position [1908, 0]
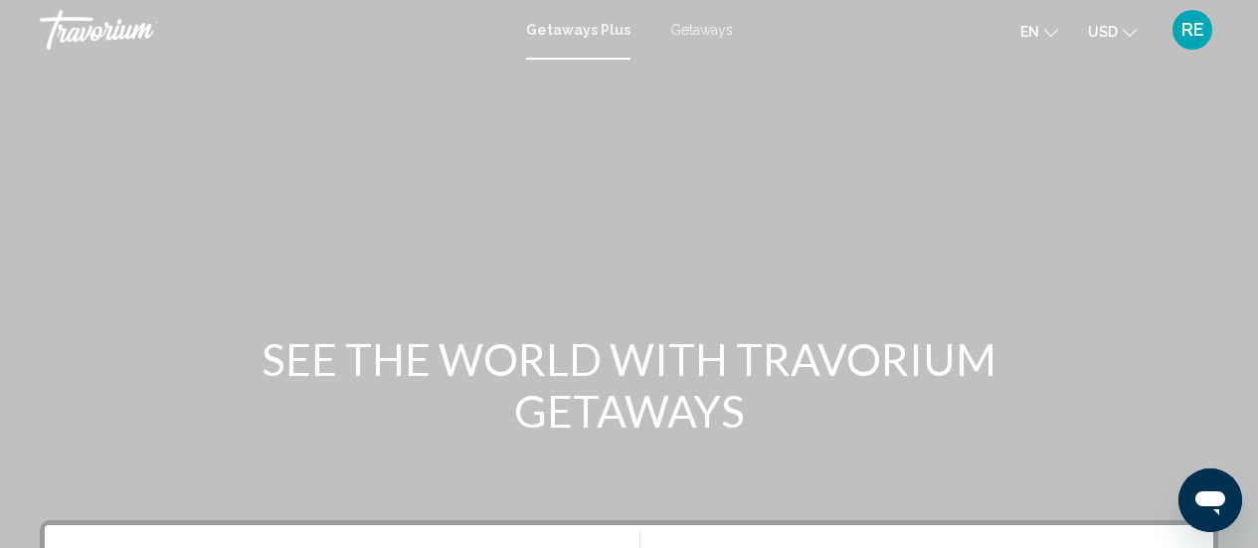
click at [1187, 29] on span "RE" at bounding box center [1193, 30] width 23 height 20
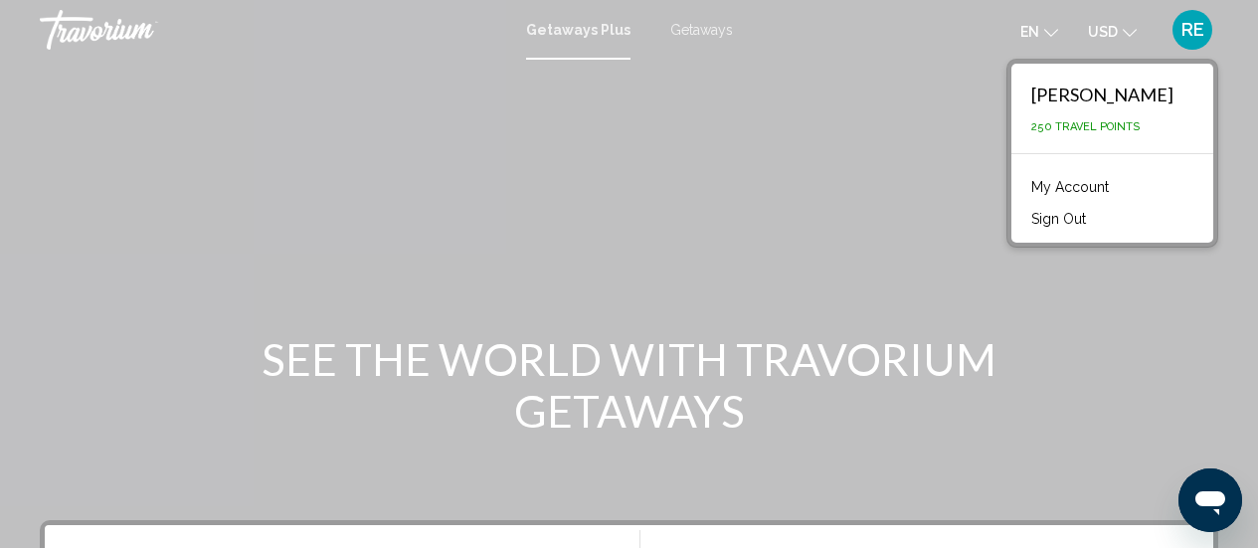
click at [1119, 185] on link "My Account" at bounding box center [1070, 187] width 97 height 26
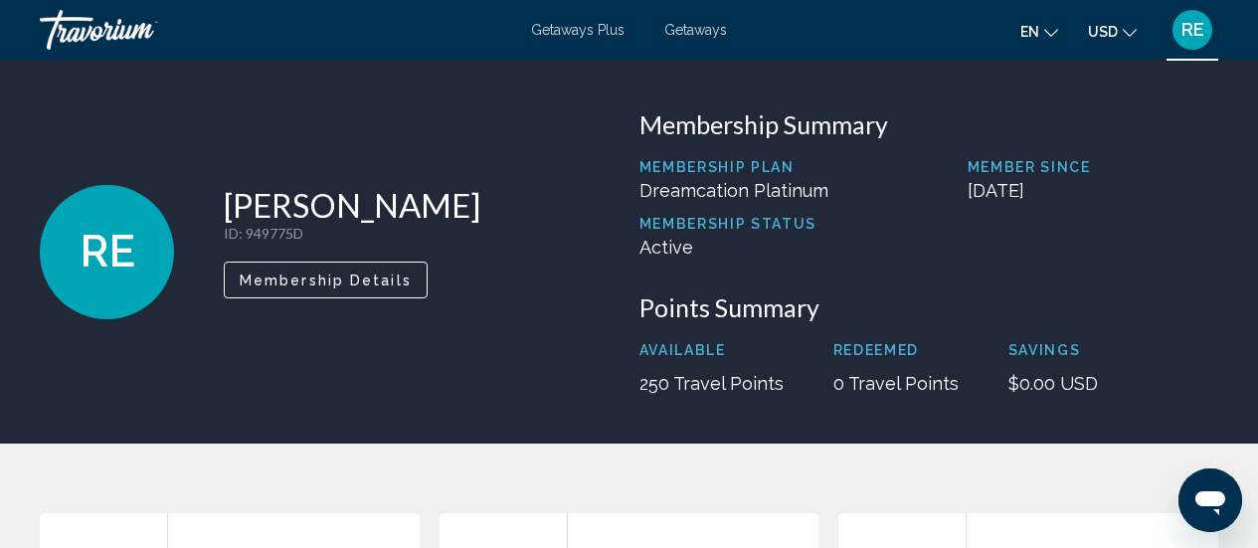
click at [115, 31] on div "Travorium" at bounding box center [139, 30] width 199 height 40
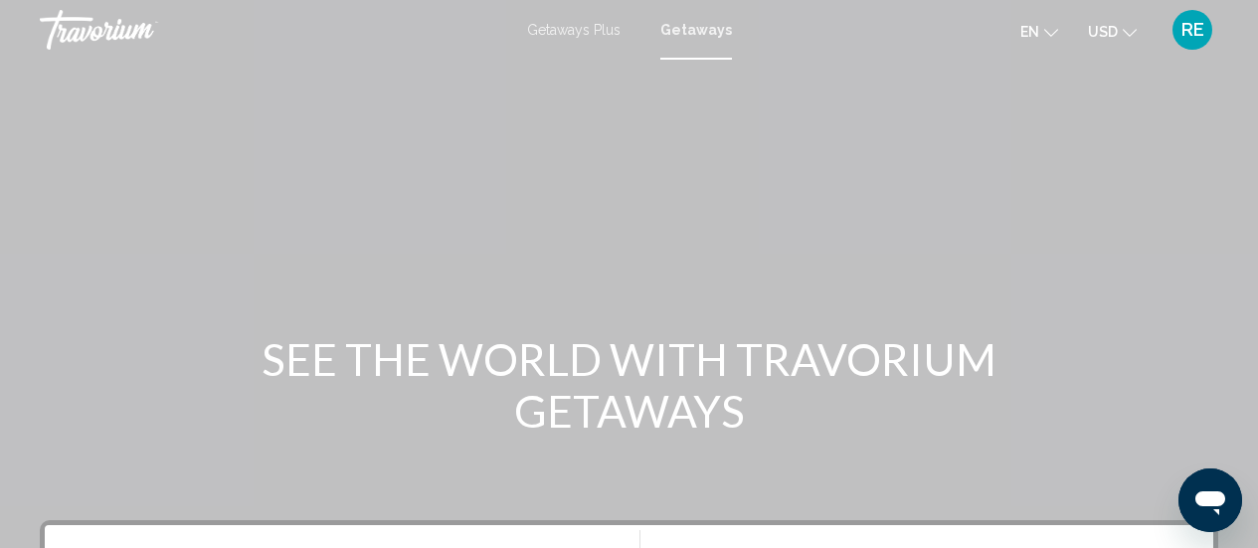
click at [120, 30] on div "Travorium" at bounding box center [139, 30] width 199 height 40
click at [1185, 26] on span "RE" at bounding box center [1193, 30] width 23 height 20
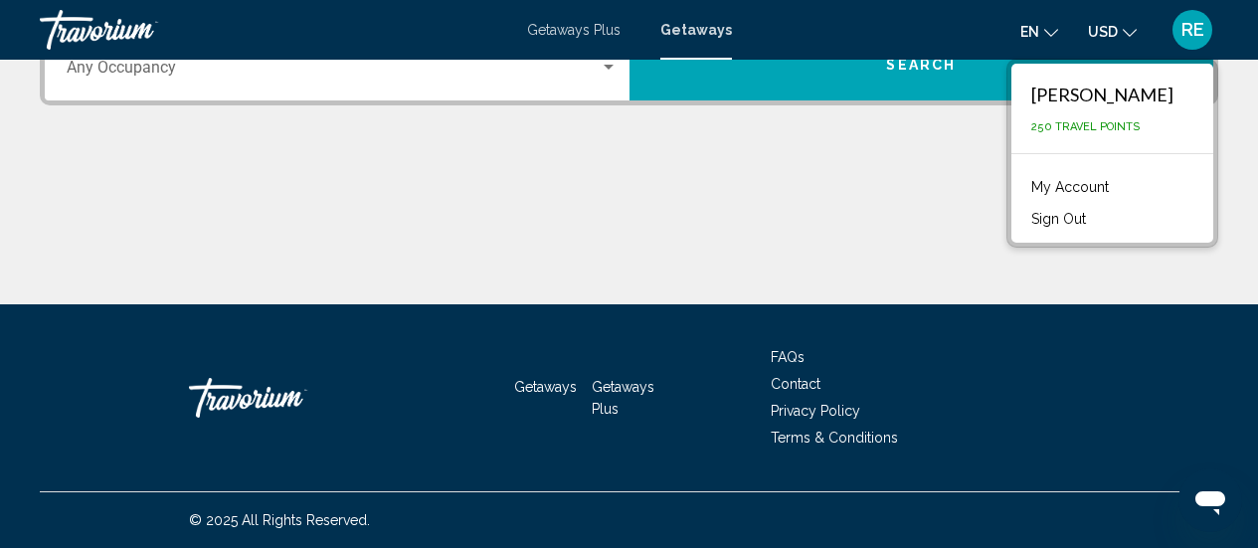
scroll to position [469, 0]
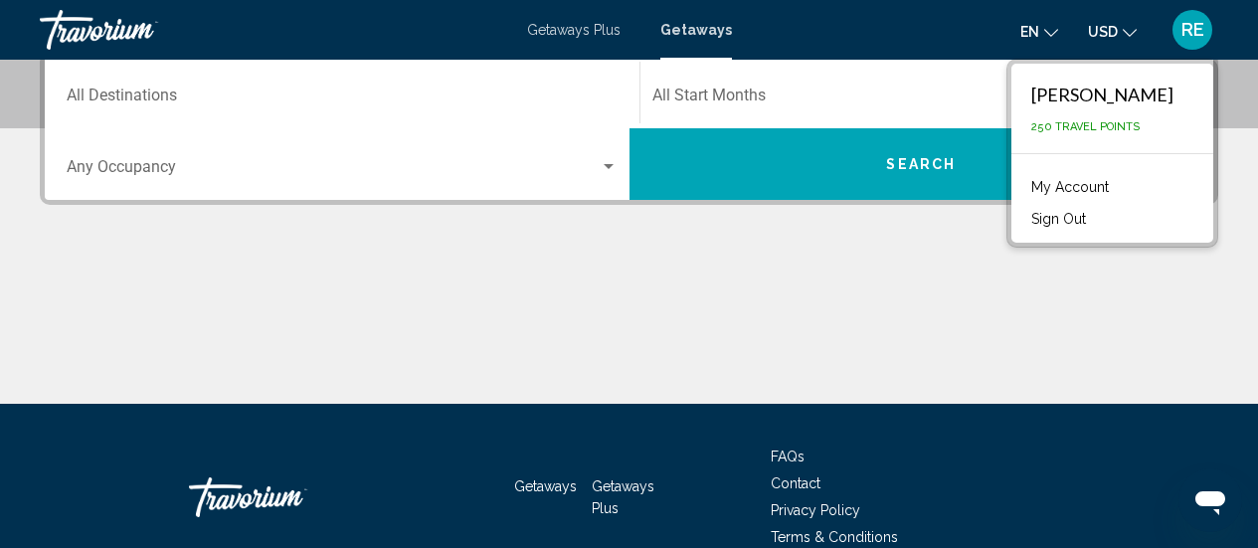
click at [264, 501] on div "Travorium" at bounding box center [288, 498] width 199 height 60
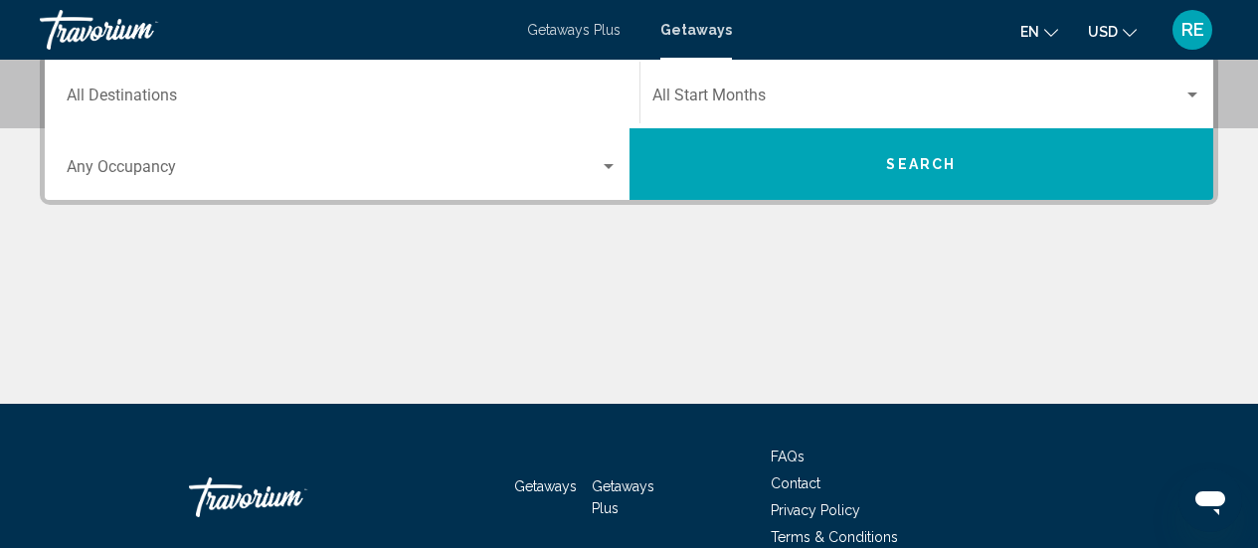
click at [263, 500] on div "Travorium" at bounding box center [288, 498] width 199 height 60
click at [263, 499] on div "Travorium" at bounding box center [288, 498] width 199 height 60
